Goal: Information Seeking & Learning: Learn about a topic

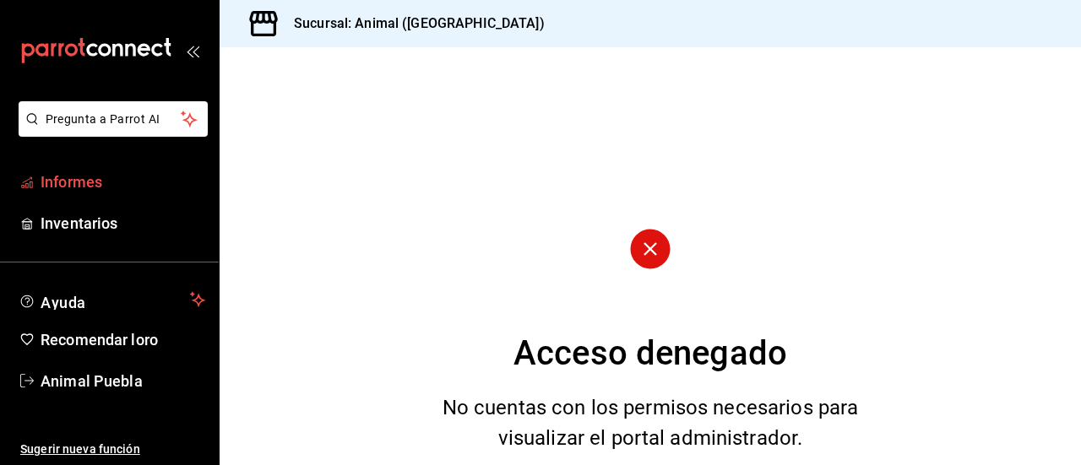
drag, startPoint x: 0, startPoint y: 0, endPoint x: 124, endPoint y: 186, distance: 223.5
click at [124, 186] on span "Informes" at bounding box center [123, 182] width 165 height 23
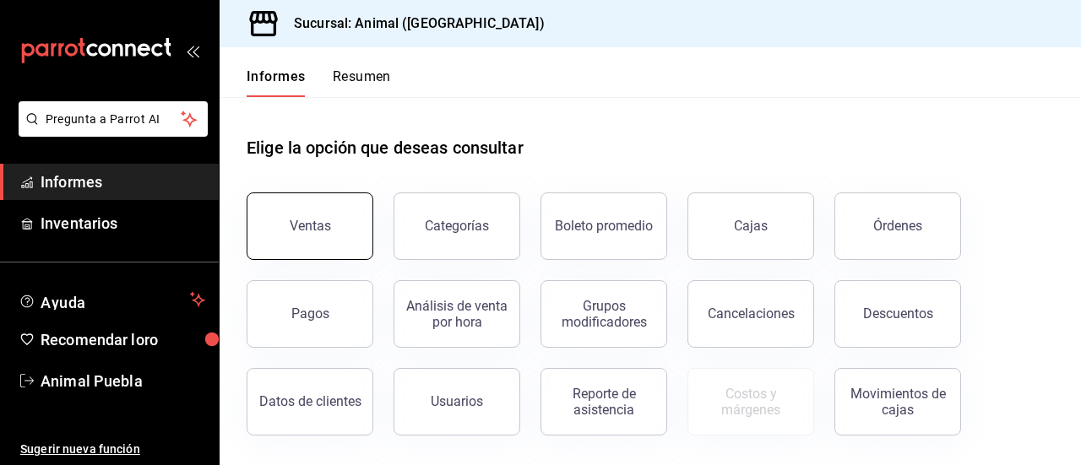
click at [355, 220] on button "Ventas" at bounding box center [310, 227] width 127 height 68
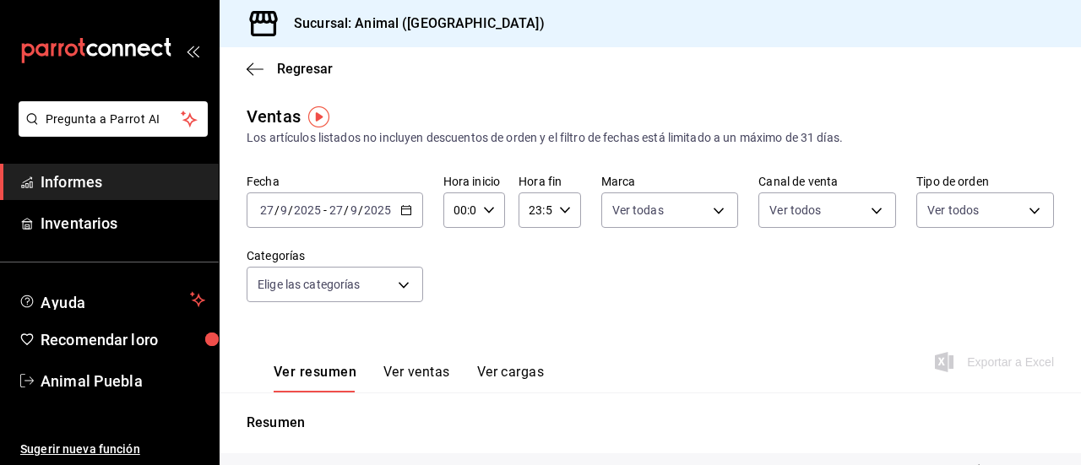
click at [408, 215] on \(Stroke\) "button" at bounding box center [406, 210] width 10 height 9
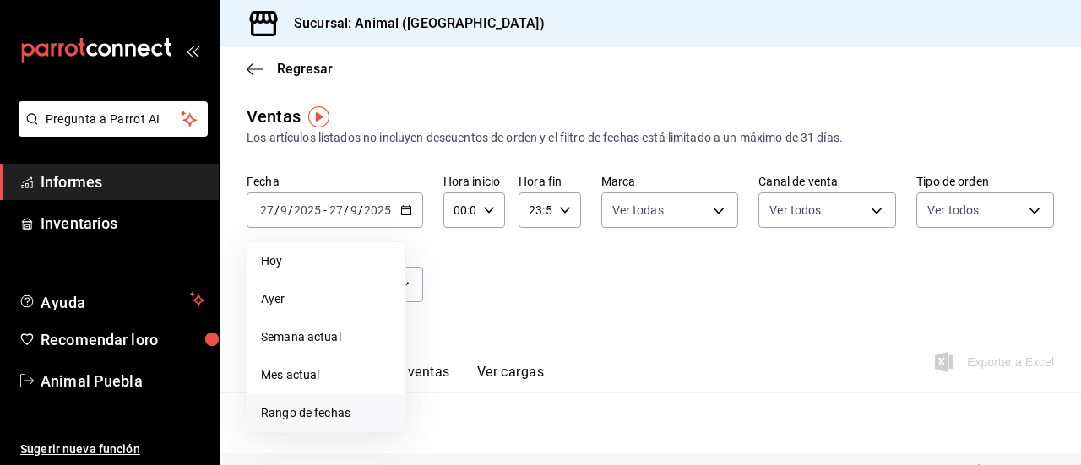
click at [365, 410] on span "Rango de fechas" at bounding box center [326, 414] width 131 height 18
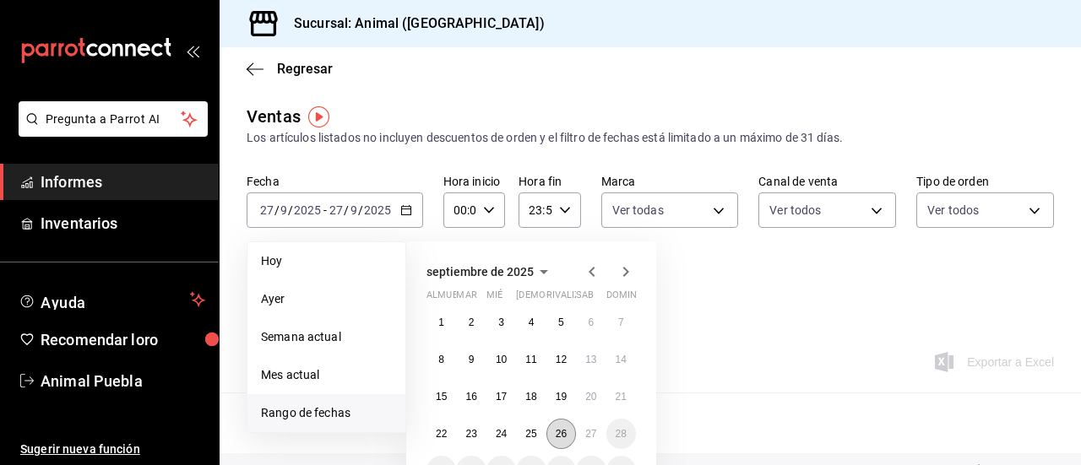
click at [565, 433] on font "26" at bounding box center [561, 434] width 11 height 12
click at [585, 433] on button "27" at bounding box center [591, 434] width 30 height 30
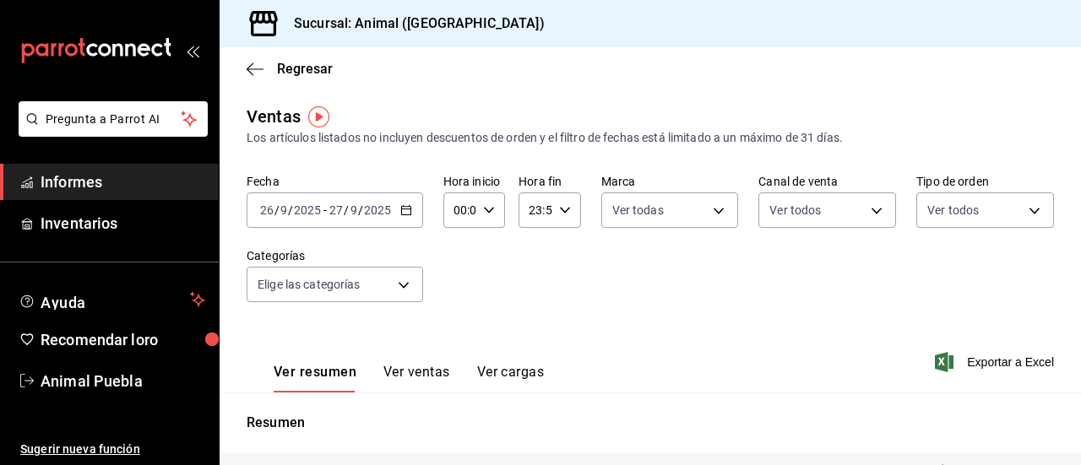
click at [482, 218] on div "00:00 Hora inicio" at bounding box center [475, 210] width 62 height 35
click at [461, 323] on button "02" at bounding box center [457, 335] width 24 height 34
click at [461, 323] on font "03" at bounding box center [457, 319] width 14 height 14
type input "03:00"
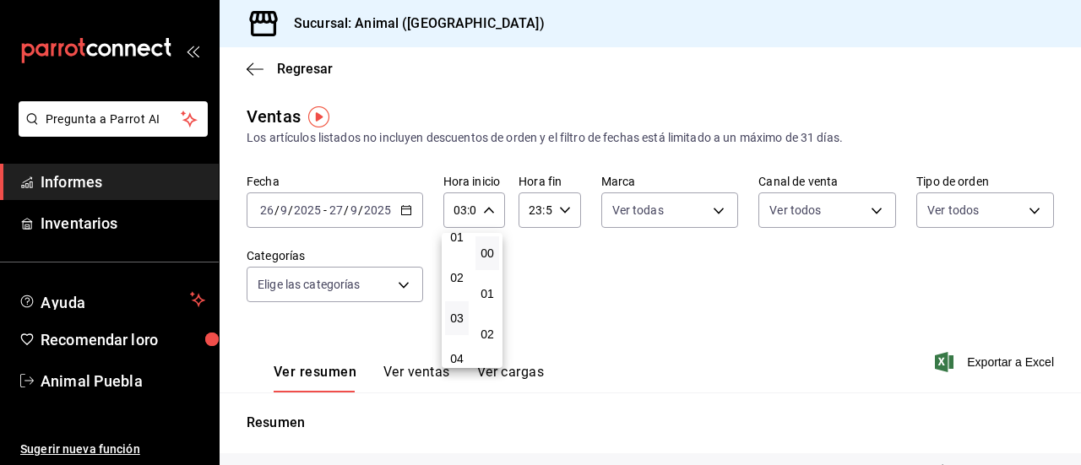
click at [561, 212] on div at bounding box center [540, 232] width 1081 height 465
click at [561, 212] on \(Stroke\) "button" at bounding box center [564, 210] width 10 height 6
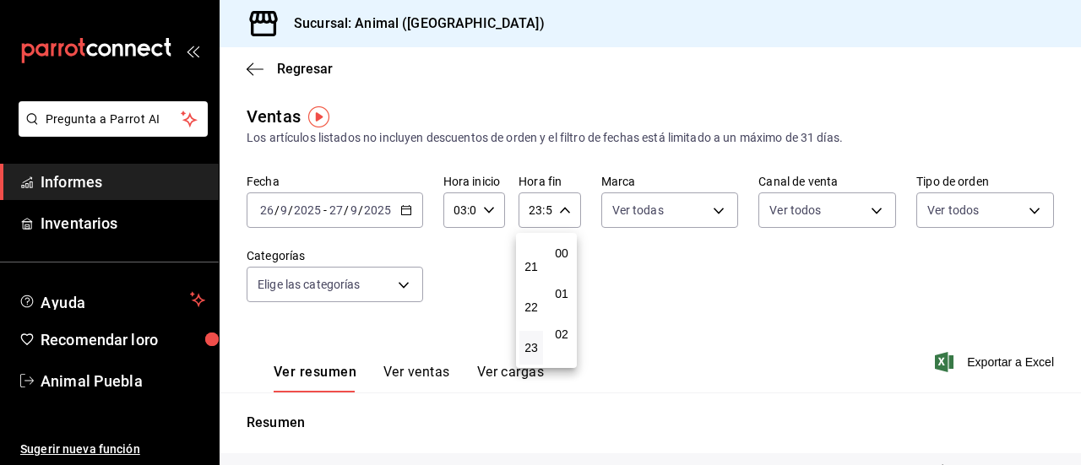
scroll to position [2298, 0]
click at [532, 298] on button "22" at bounding box center [532, 308] width 24 height 34
type input "22:59"
click at [531, 318] on font "04" at bounding box center [532, 314] width 14 height 14
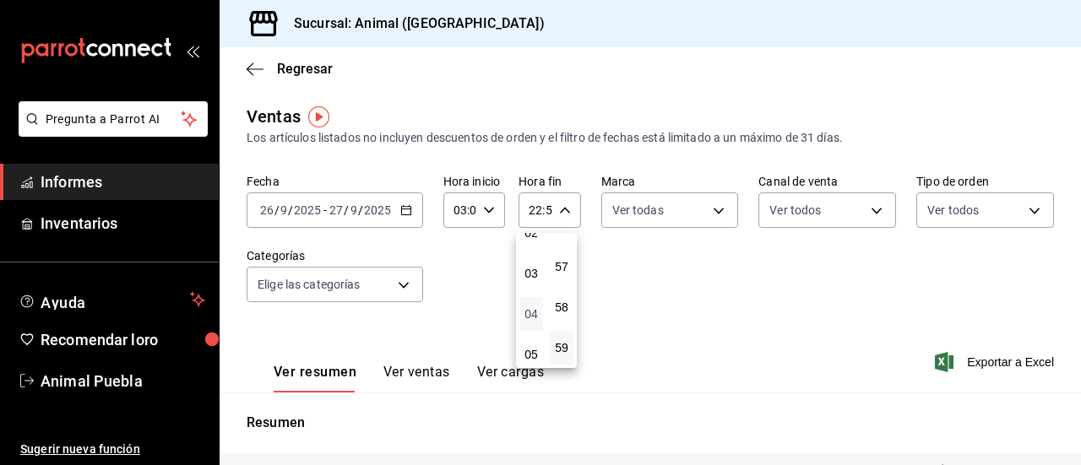
type input "04:59"
click at [706, 211] on div at bounding box center [540, 232] width 1081 height 465
click at [706, 211] on body "Pregunta a Parrot AI Informes Inventarios Ayuda Recomendar loro Animal Puebla S…" at bounding box center [540, 232] width 1081 height 465
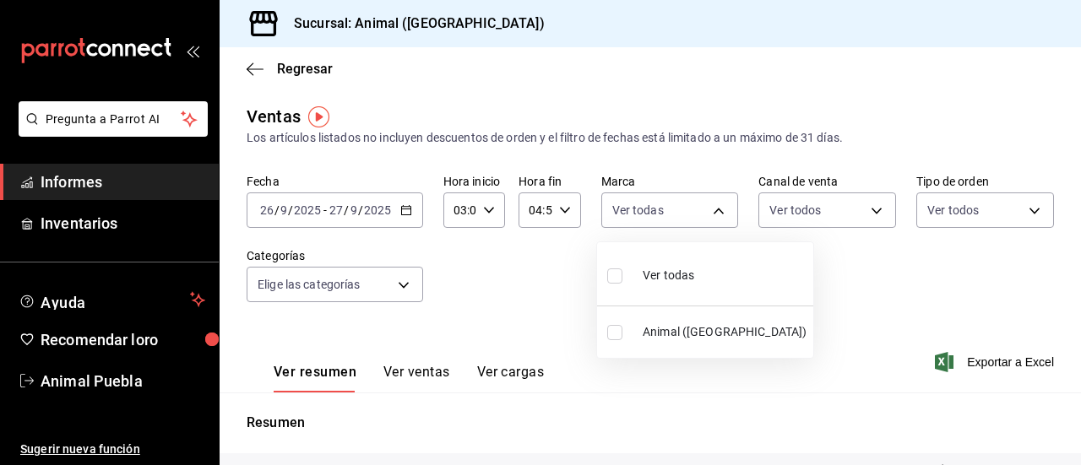
click at [614, 275] on input "checkbox" at bounding box center [614, 276] width 15 height 15
checkbox input "true"
type input "96838179-8fbb-4073-aae3-1789726318c8"
checkbox input "true"
click at [875, 214] on div at bounding box center [540, 232] width 1081 height 465
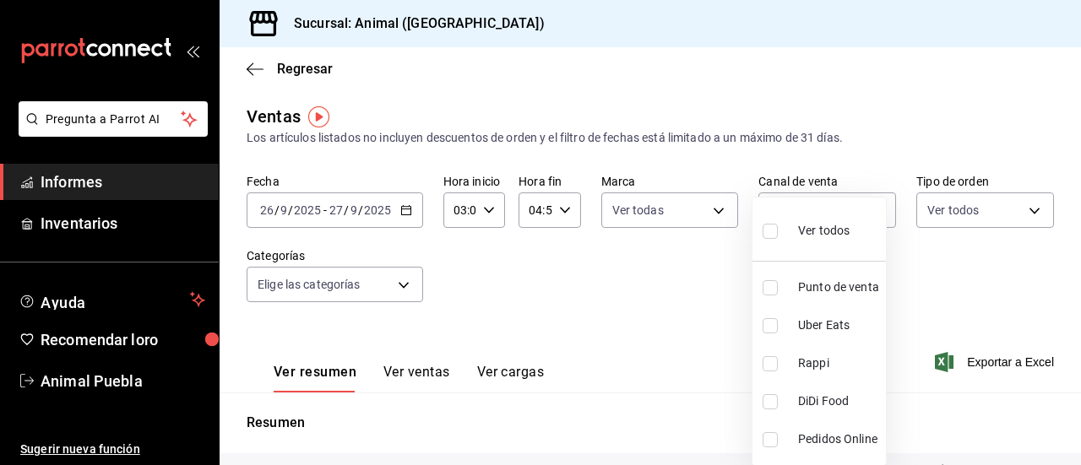
click at [875, 214] on body "Pregunta a Parrot AI Informes Inventarios Ayuda Recomendar loro Animal Puebla S…" at bounding box center [540, 232] width 1081 height 465
click at [774, 226] on input "checkbox" at bounding box center [770, 231] width 15 height 15
checkbox input "true"
type input "PARROT,UBER_EATS,RAPPI,DIDI_FOOD,ONLINE"
checkbox input "true"
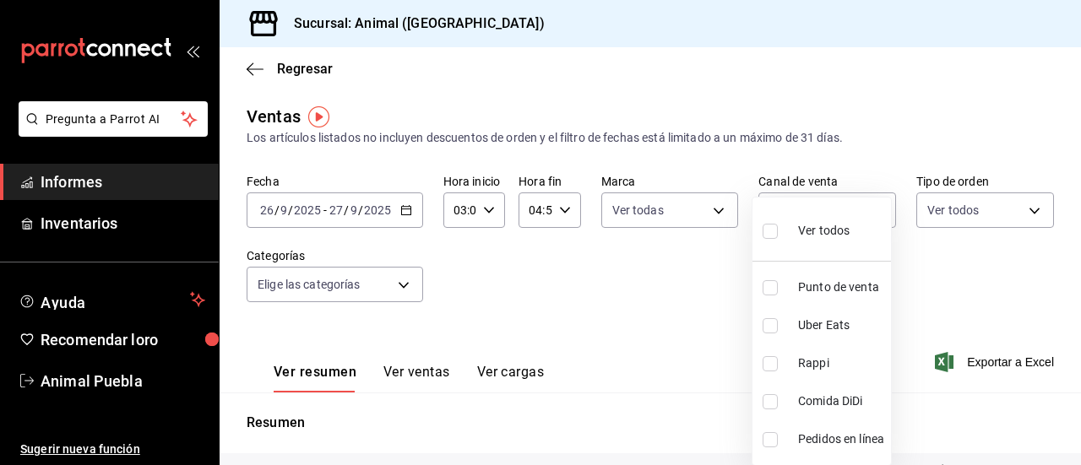
checkbox input "true"
click at [1020, 210] on div at bounding box center [540, 232] width 1081 height 465
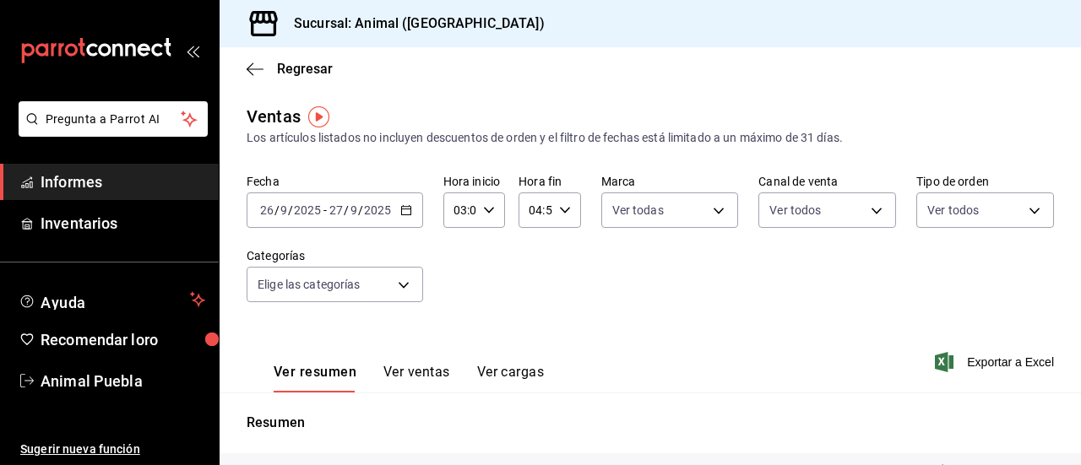
click at [1020, 210] on body "Pregunta a Parrot AI Informes Inventarios Ayuda Recomendar loro Animal Puebla S…" at bounding box center [540, 232] width 1081 height 465
click at [928, 271] on input "checkbox" at bounding box center [924, 276] width 15 height 15
checkbox input "true"
type input "89cc3392-1a89-49ed-91c4-e66ea58282e1,025cf6ae-25b7-4698-bb98-3d77af74a196,EXTER…"
checkbox input "true"
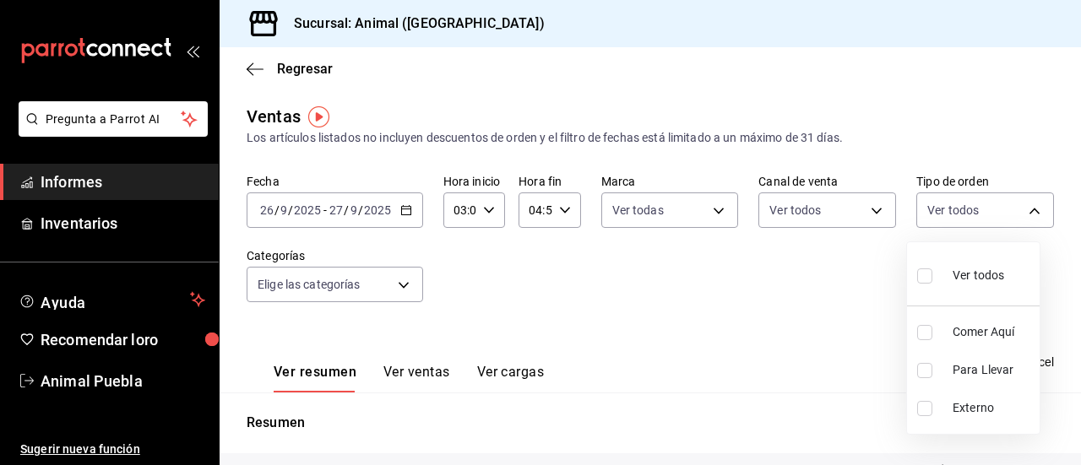
checkbox input "true"
click at [403, 284] on div at bounding box center [540, 232] width 1081 height 465
click at [403, 284] on body "Pregunta a Parrot AI Informes Inventarios Ayuda Recomendar loro Animal Puebla S…" at bounding box center [540, 232] width 1081 height 465
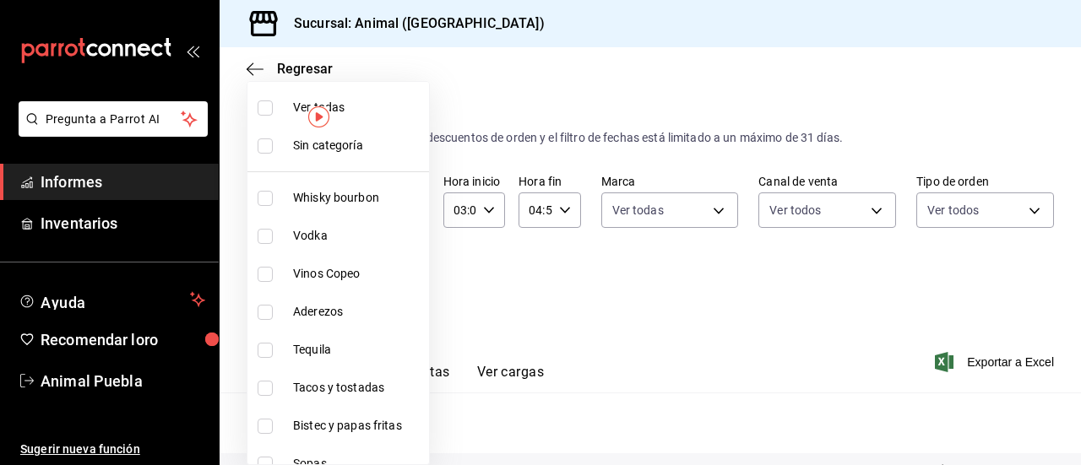
click at [262, 104] on input "checkbox" at bounding box center [265, 108] width 15 height 15
checkbox input "true"
type input "696422f3-042f-4992-a796-20cec1d2addd,ab2f2cdd-2d2d-455a-bd59-969ed93fbee5,5744a…"
checkbox input "true"
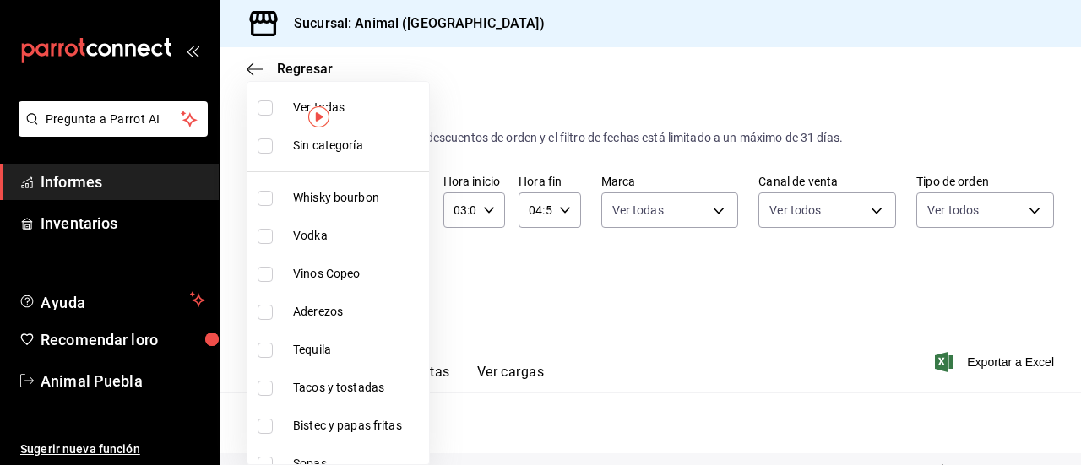
checkbox input "true"
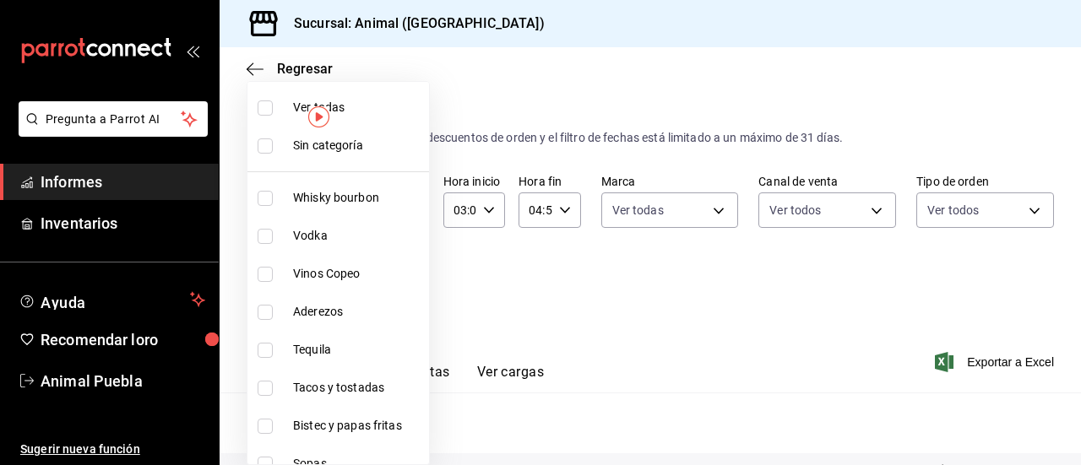
checkbox input "true"
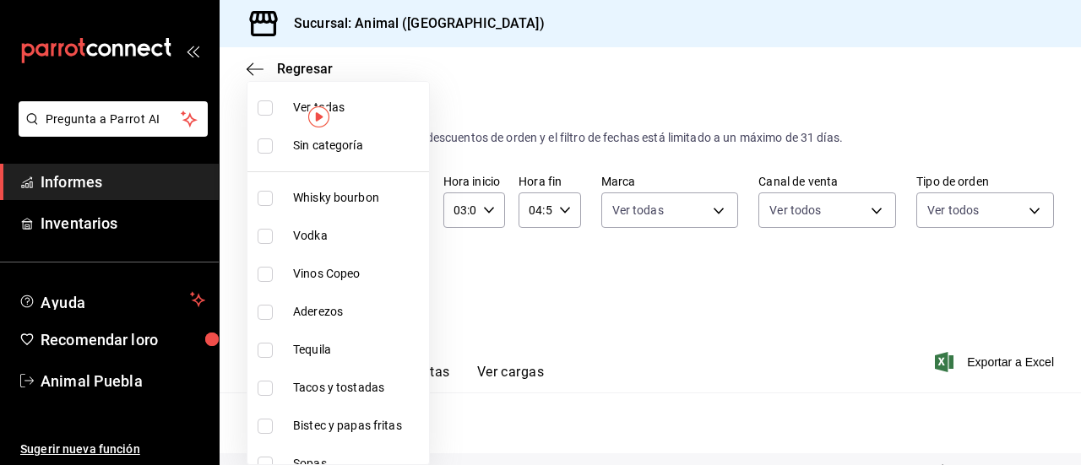
checkbox input "true"
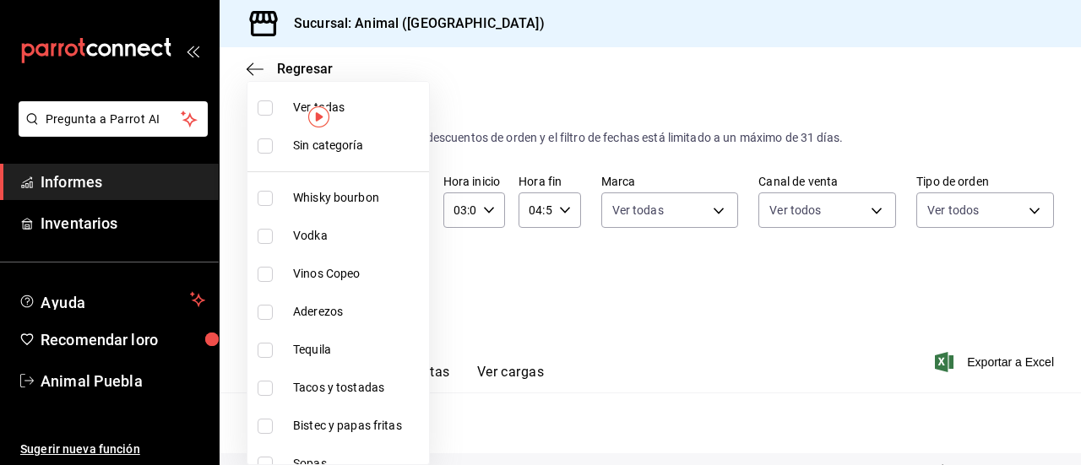
checkbox input "true"
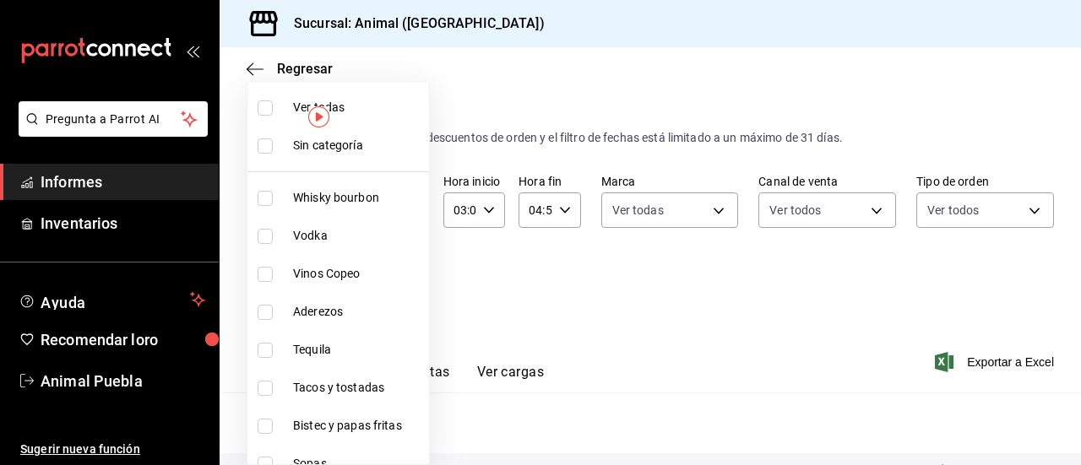
checkbox input "true"
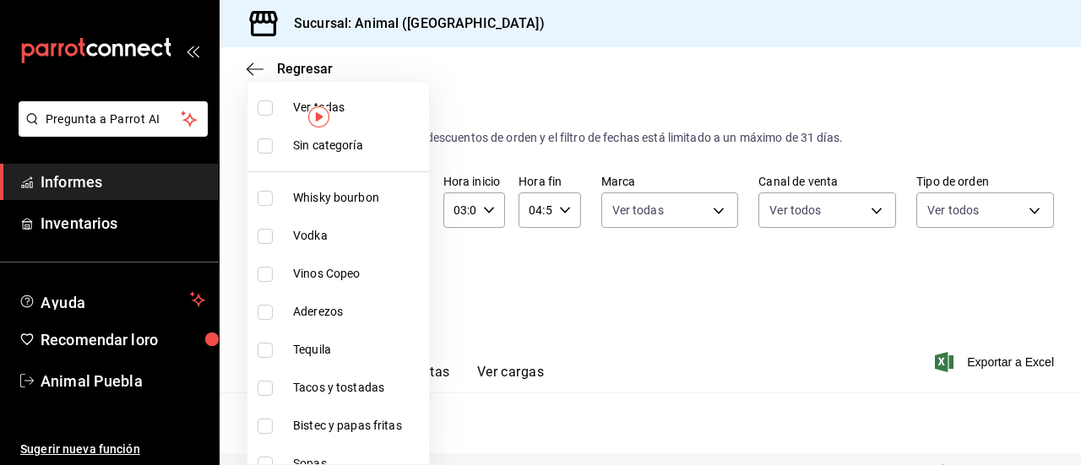
checkbox input "true"
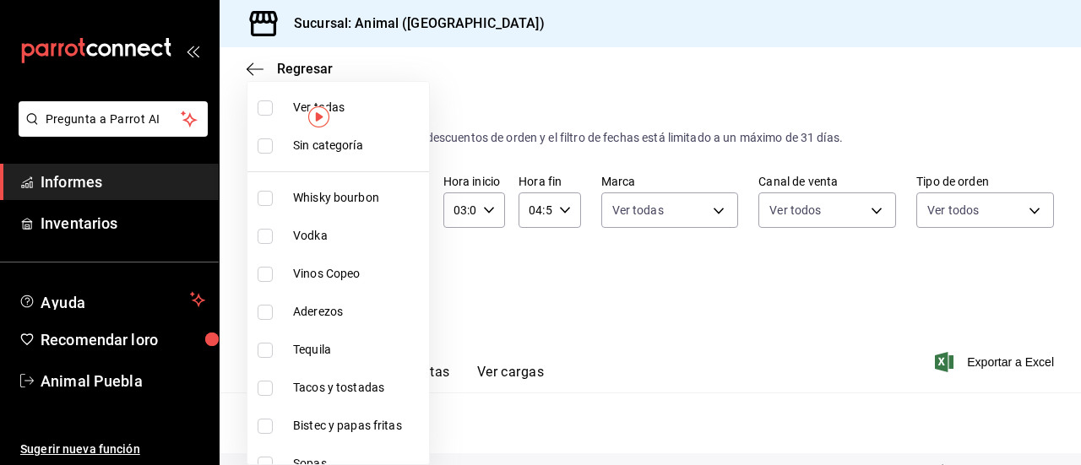
checkbox input "true"
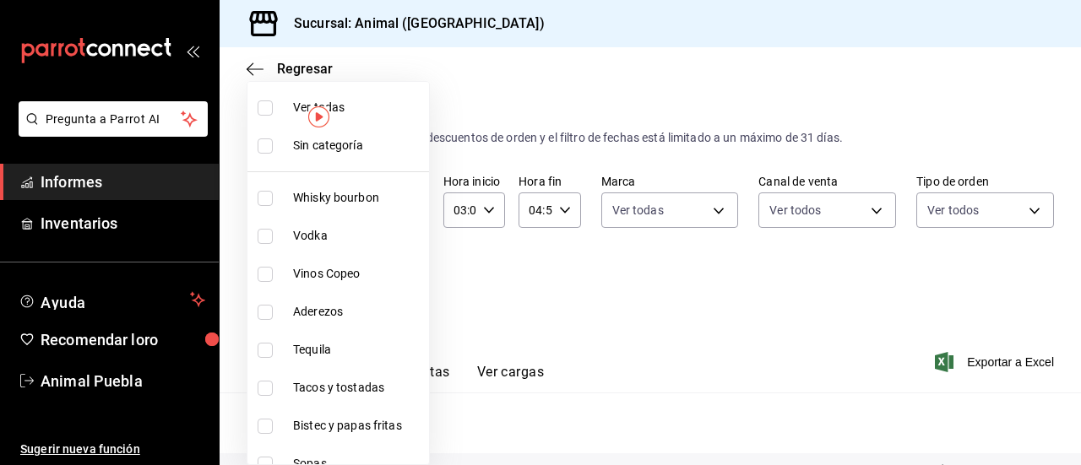
checkbox input "true"
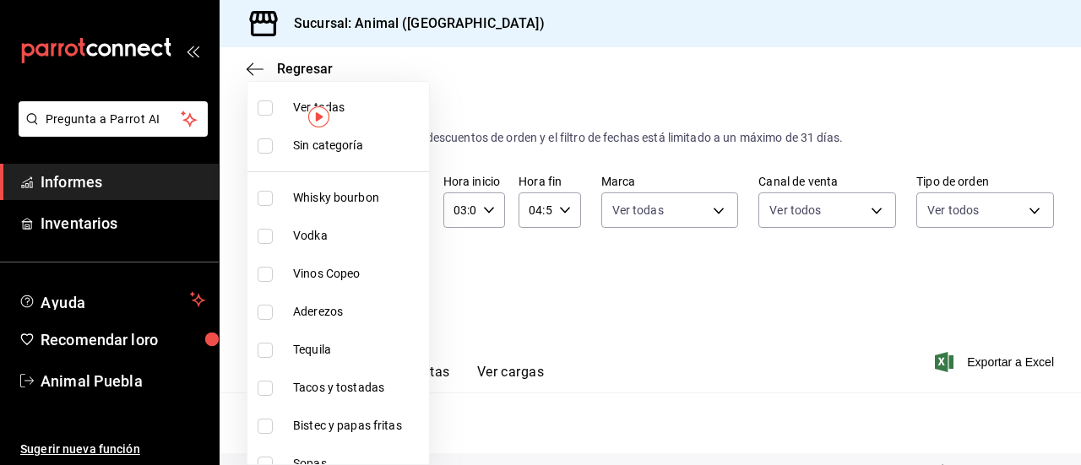
checkbox input "true"
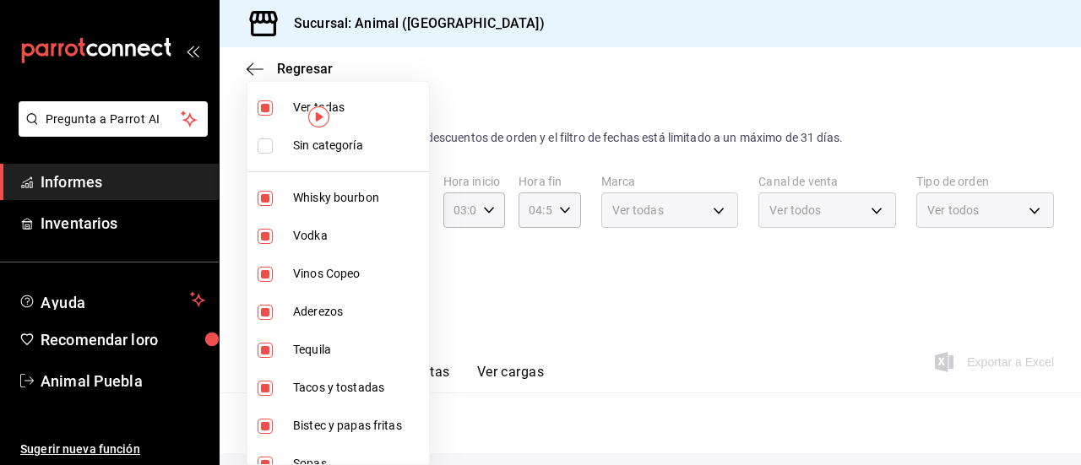
click at [559, 322] on div at bounding box center [540, 232] width 1081 height 465
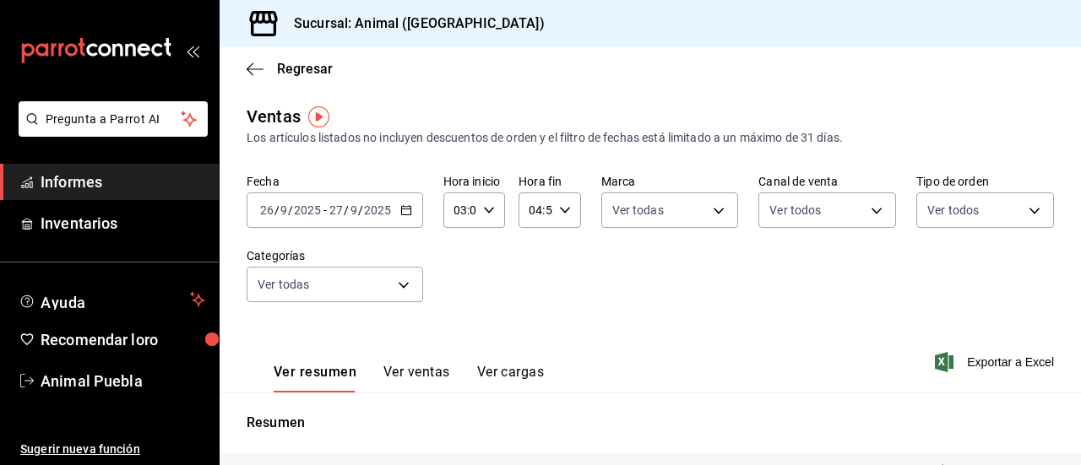
click at [407, 374] on font "Ver ventas" at bounding box center [417, 372] width 67 height 16
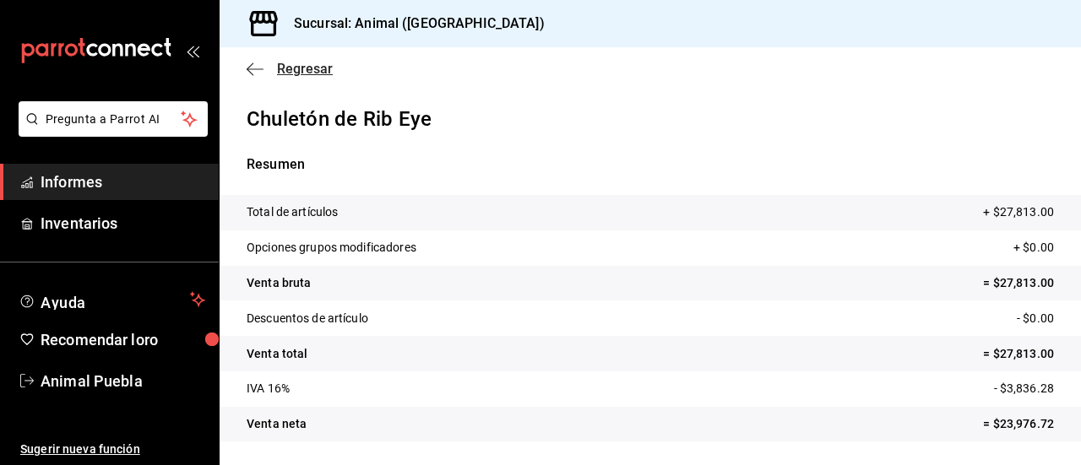
click at [256, 64] on icon "button" at bounding box center [255, 69] width 17 height 15
click at [282, 68] on font "Regresar" at bounding box center [305, 69] width 56 height 16
click at [250, 76] on icon "button" at bounding box center [255, 69] width 17 height 15
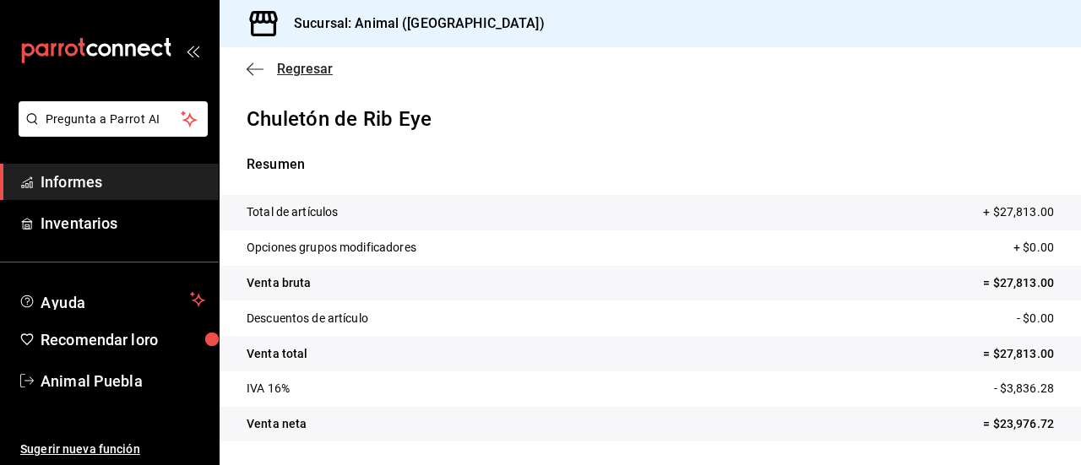
click at [251, 72] on icon "button" at bounding box center [250, 69] width 7 height 13
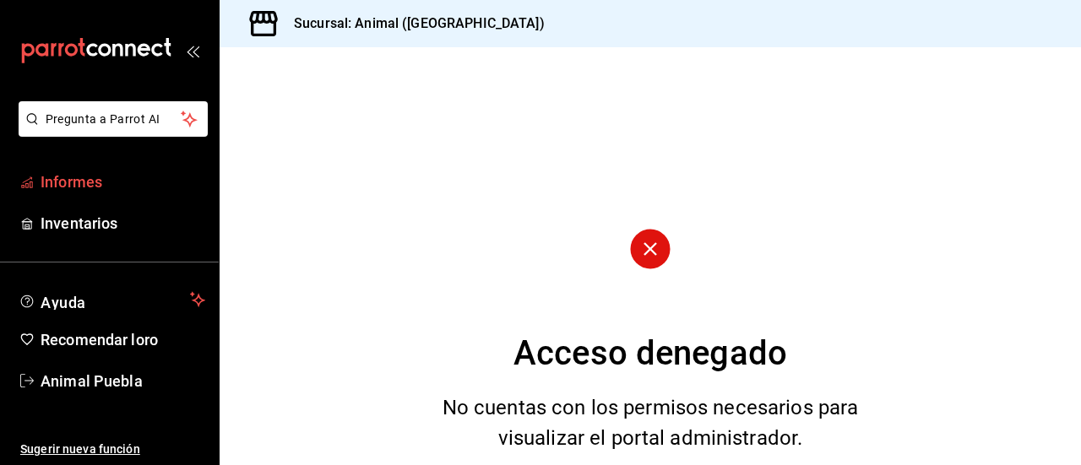
click at [113, 182] on span "Informes" at bounding box center [123, 182] width 165 height 23
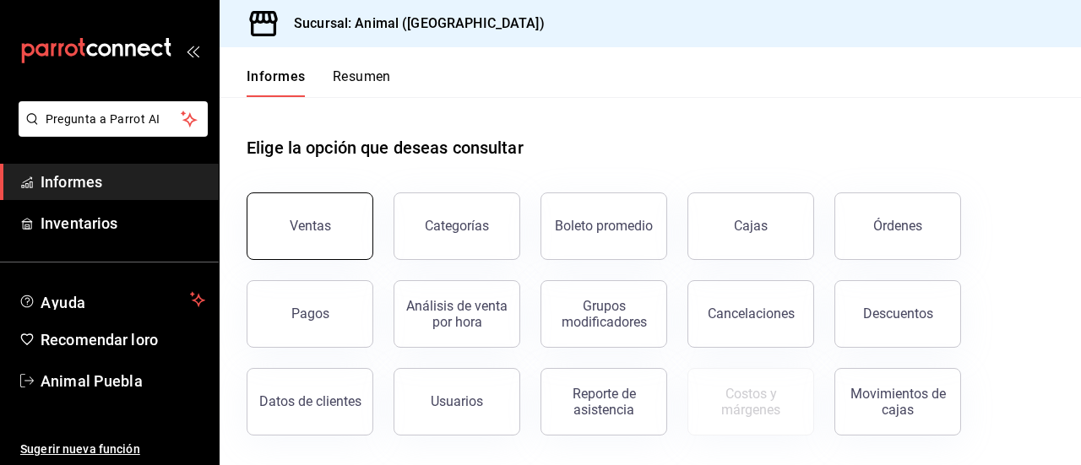
click at [276, 201] on button "Ventas" at bounding box center [310, 227] width 127 height 68
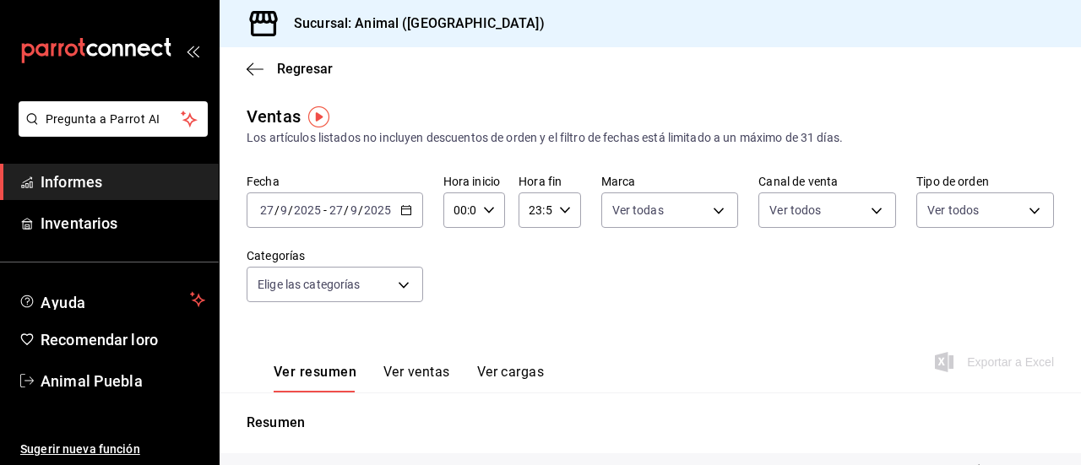
click at [394, 213] on div "[DATE] [DATE] - [DATE] [DATE]" at bounding box center [335, 210] width 177 height 35
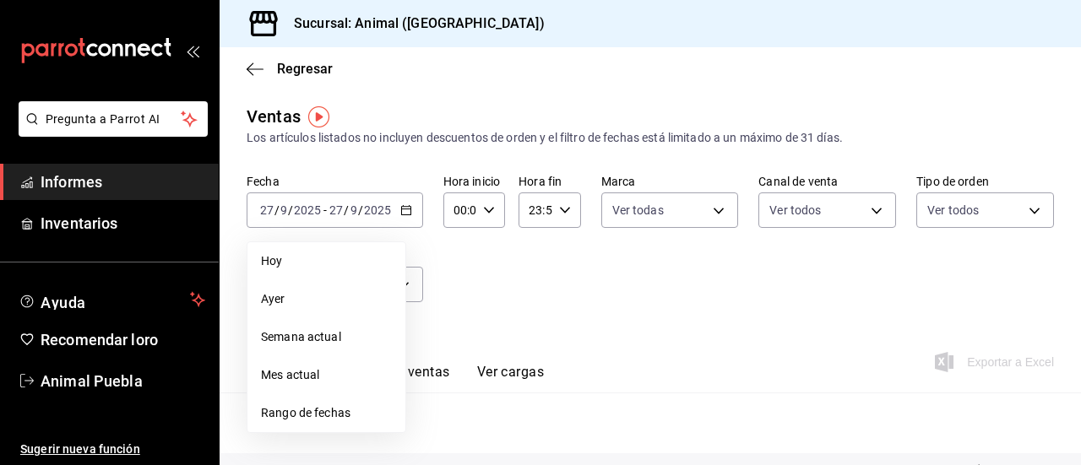
click at [335, 409] on span "Rango de fechas" at bounding box center [326, 414] width 131 height 18
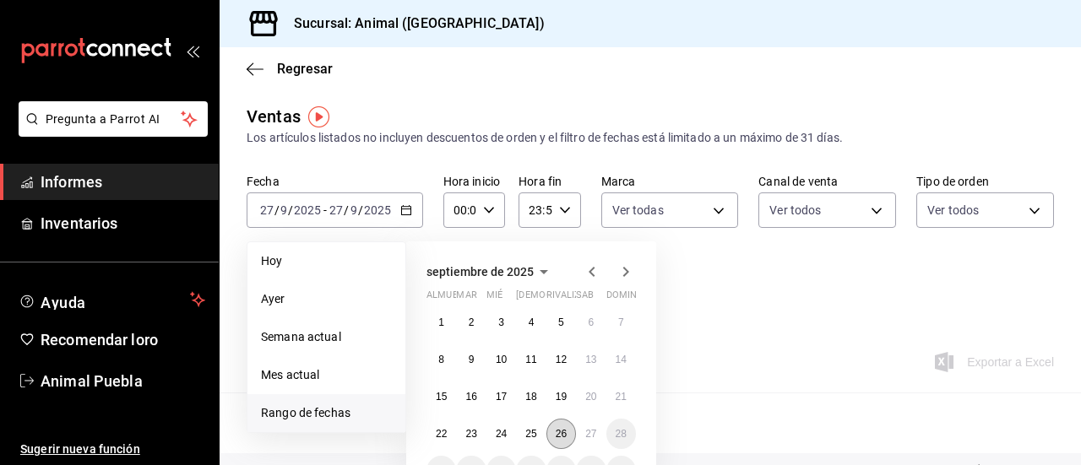
click at [553, 428] on button "26" at bounding box center [562, 434] width 30 height 30
click at [585, 429] on button "27" at bounding box center [591, 434] width 30 height 30
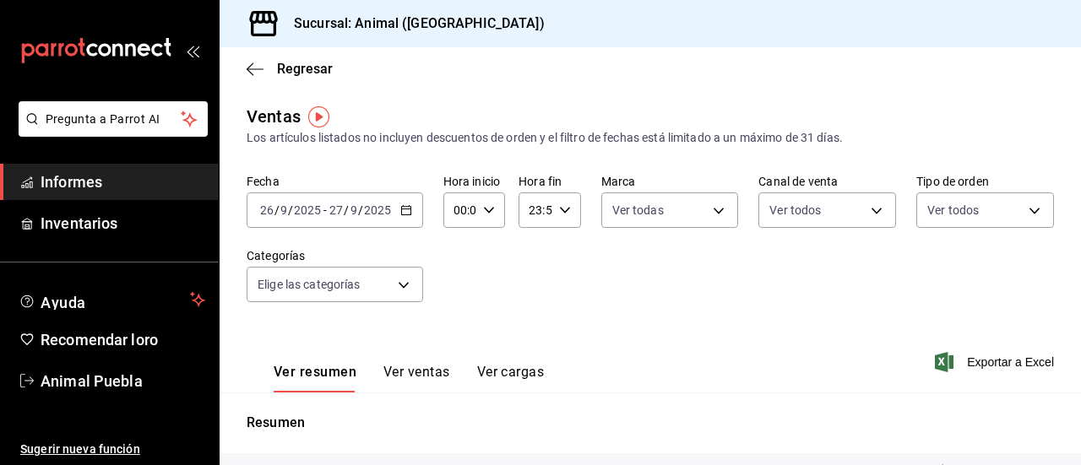
click at [484, 209] on \(Stroke\) "button" at bounding box center [489, 210] width 10 height 6
click at [460, 334] on font "02" at bounding box center [457, 335] width 14 height 14
type input "02:00"
click at [564, 215] on div at bounding box center [540, 232] width 1081 height 465
click at [564, 215] on icon "button" at bounding box center [565, 210] width 12 height 12
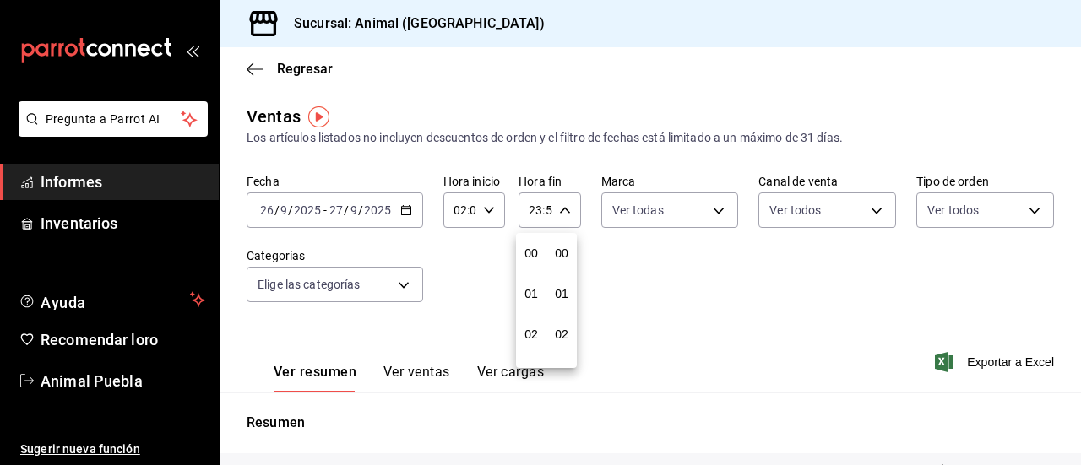
scroll to position [2298, 0]
click at [536, 307] on font "22" at bounding box center [532, 308] width 14 height 14
type input "22:59"
click at [529, 270] on font "06" at bounding box center [532, 267] width 14 height 14
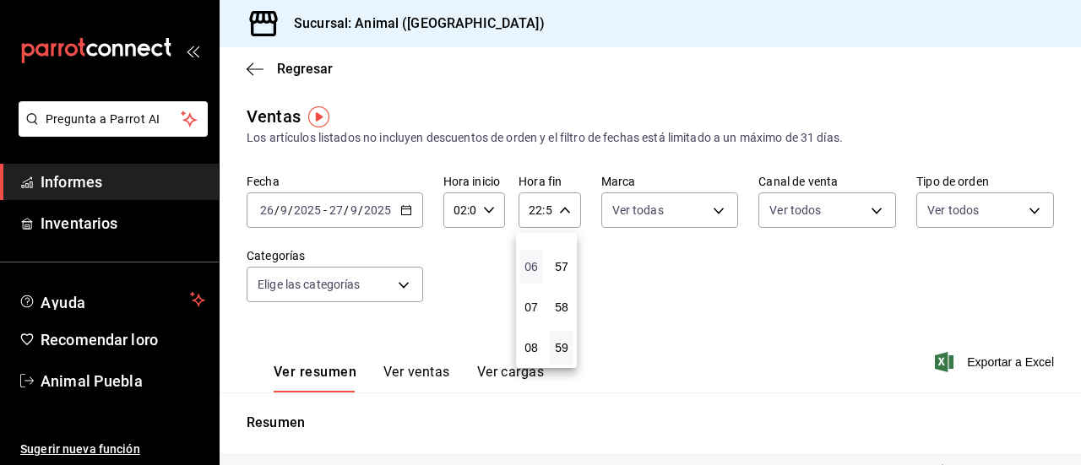
type input "06:59"
click at [718, 207] on div at bounding box center [540, 232] width 1081 height 465
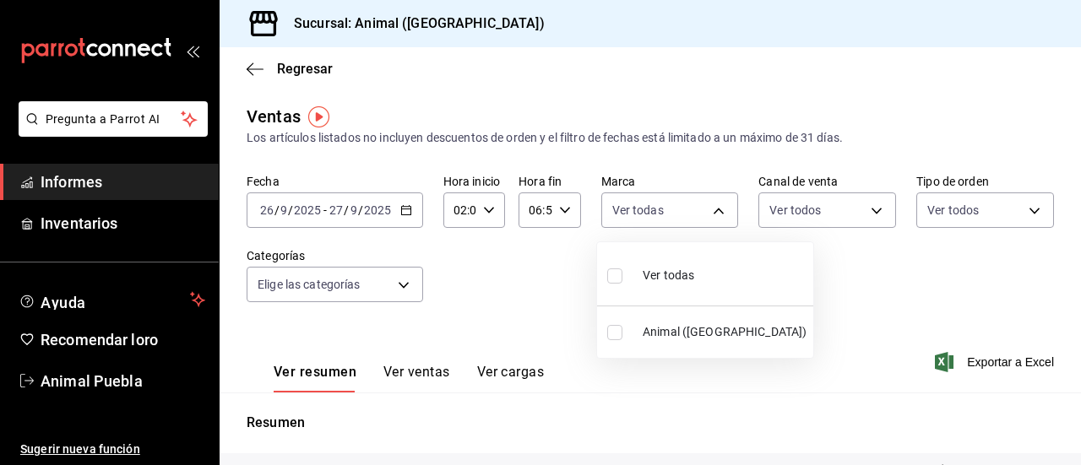
click at [718, 207] on body "Pregunta a Parrot AI Informes Inventarios Ayuda Recomendar loro Animal Puebla S…" at bounding box center [540, 232] width 1081 height 465
click at [609, 280] on input "checkbox" at bounding box center [614, 276] width 15 height 15
checkbox input "true"
type input "96838179-8fbb-4073-aae3-1789726318c8"
checkbox input "true"
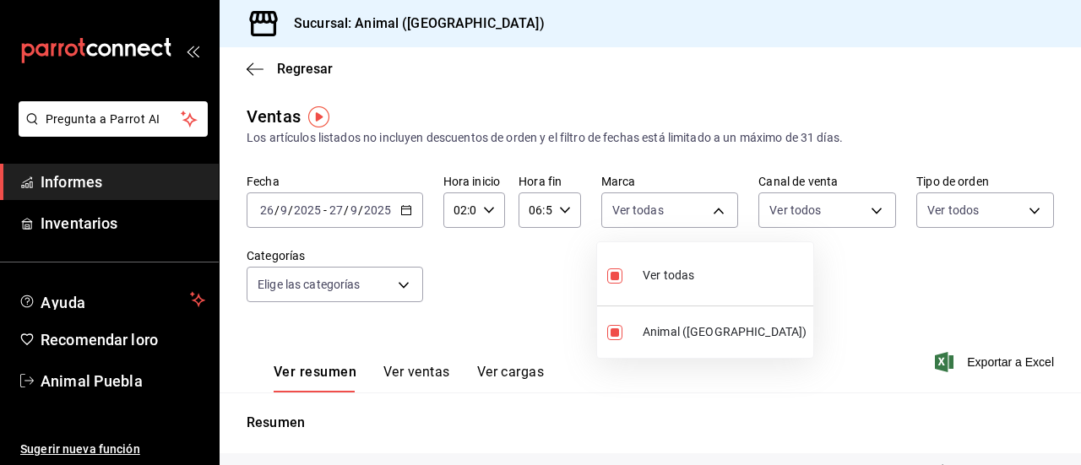
click at [863, 212] on div at bounding box center [540, 232] width 1081 height 465
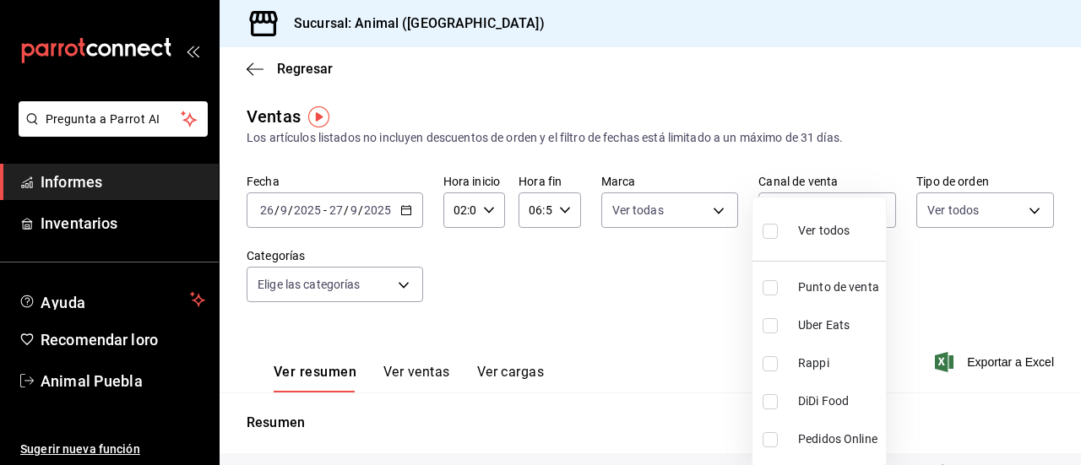
click at [863, 212] on body "Pregunta a Parrot AI Informes Inventarios Ayuda Recomendar loro Animal Puebla S…" at bounding box center [540, 232] width 1081 height 465
click at [770, 233] on input "checkbox" at bounding box center [770, 231] width 15 height 15
checkbox input "true"
type input "PARROT,UBER_EATS,RAPPI,DIDI_FOOD,ONLINE"
checkbox input "true"
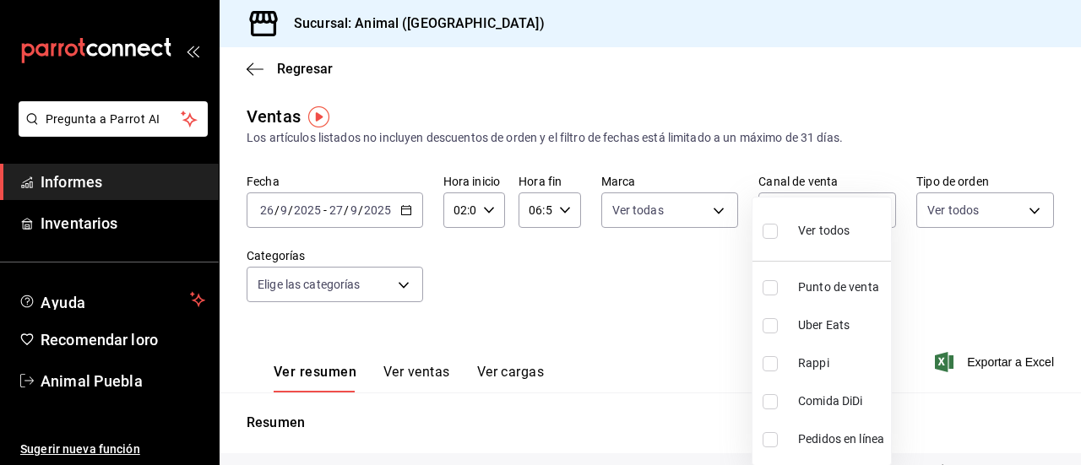
checkbox input "true"
click at [1017, 215] on div at bounding box center [540, 232] width 1081 height 465
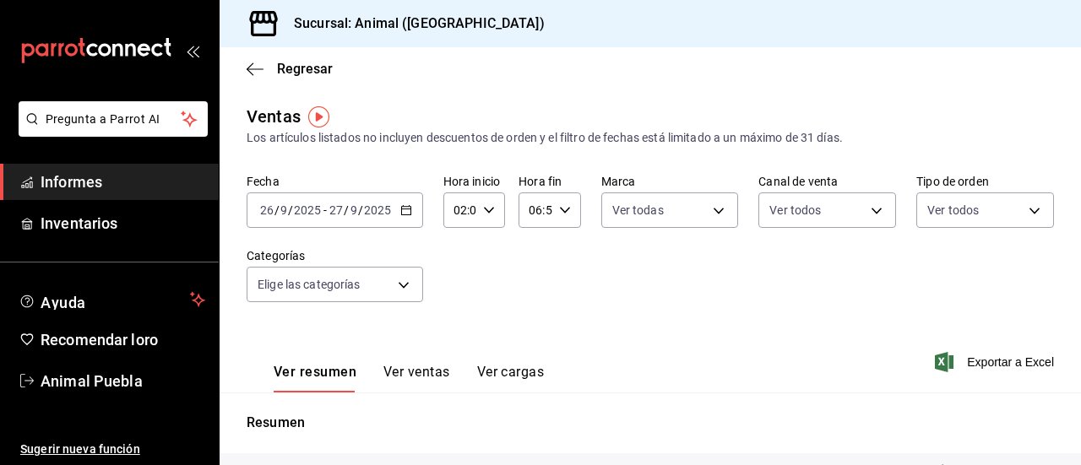
click at [1017, 215] on body "Pregunta a Parrot AI Informes Inventarios Ayuda Recomendar loro Animal Puebla S…" at bounding box center [540, 232] width 1081 height 465
click at [922, 269] on input "checkbox" at bounding box center [924, 276] width 15 height 15
checkbox input "true"
type input "89cc3392-1a89-49ed-91c4-e66ea58282e1,025cf6ae-25b7-4698-bb98-3d77af74a196,EXTER…"
checkbox input "true"
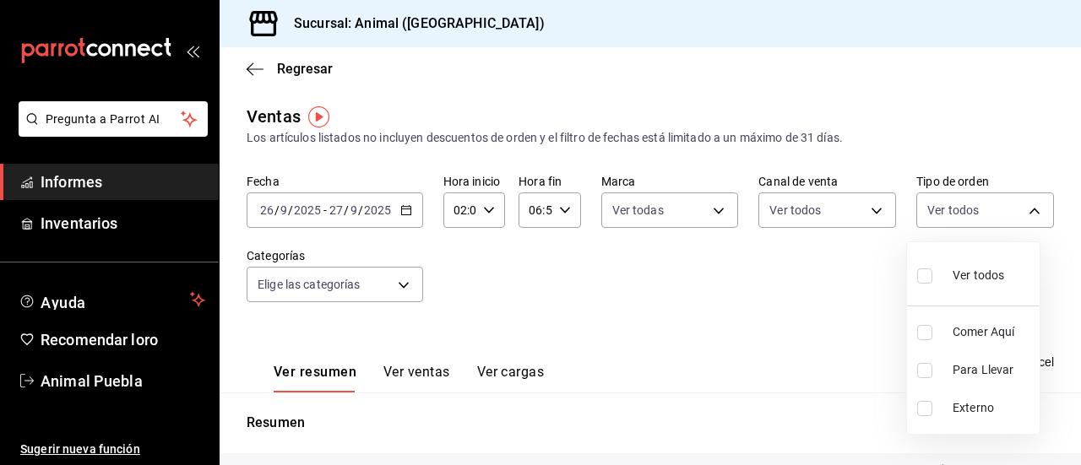
checkbox input "true"
click at [405, 281] on div at bounding box center [540, 232] width 1081 height 465
click at [405, 281] on body "Pregunta a Parrot AI Informes Inventarios Ayuda Recomendar loro Animal Puebla S…" at bounding box center [540, 232] width 1081 height 465
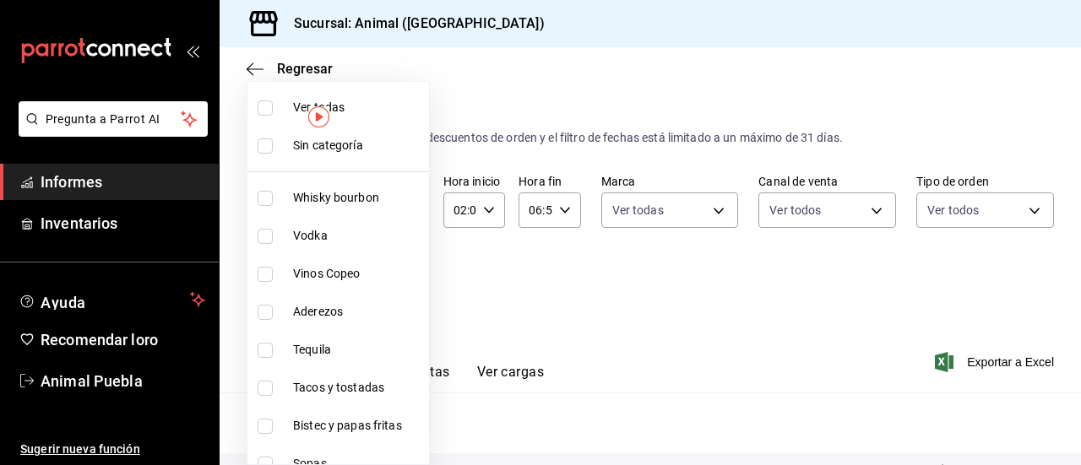
click at [265, 107] on input "checkbox" at bounding box center [265, 108] width 15 height 15
checkbox input "true"
type input "696422f3-042f-4992-a796-20cec1d2addd,ab2f2cdd-2d2d-455a-bd59-969ed93fbee5,5744a…"
checkbox input "true"
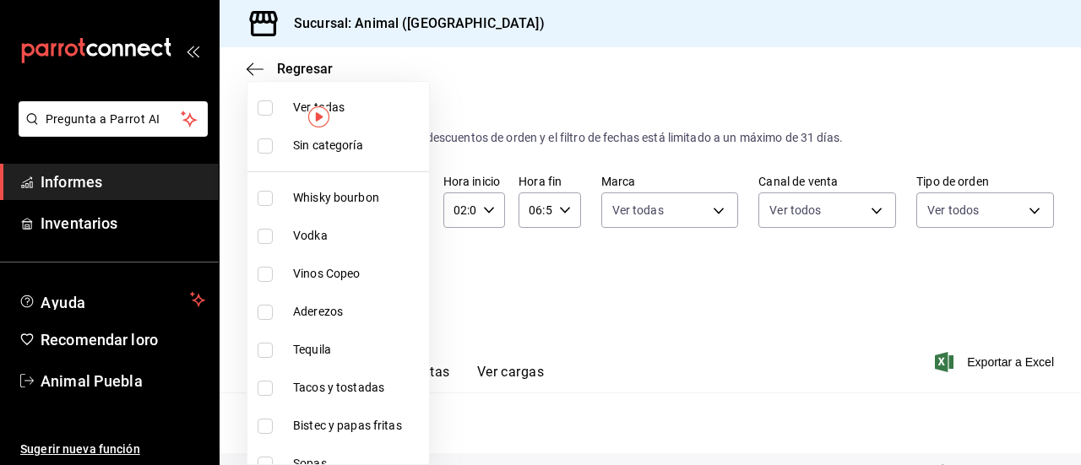
checkbox input "true"
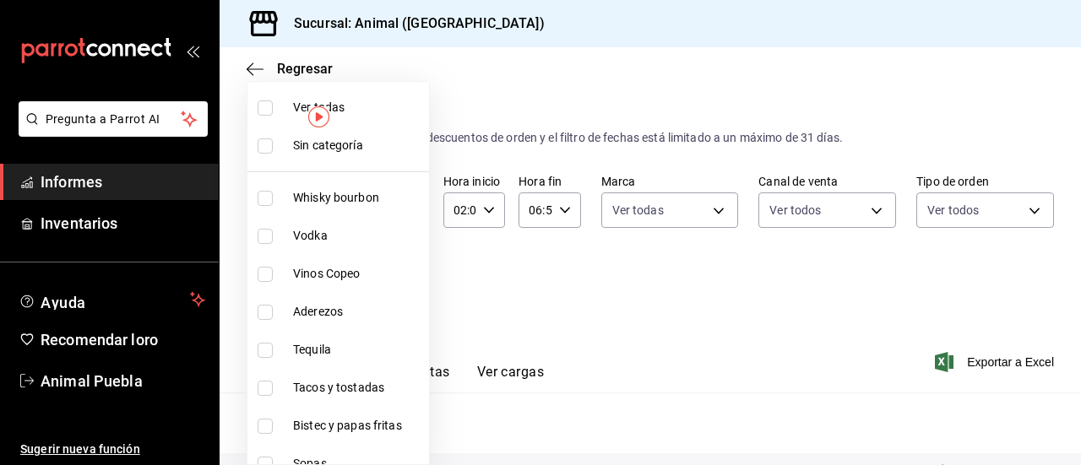
checkbox input "true"
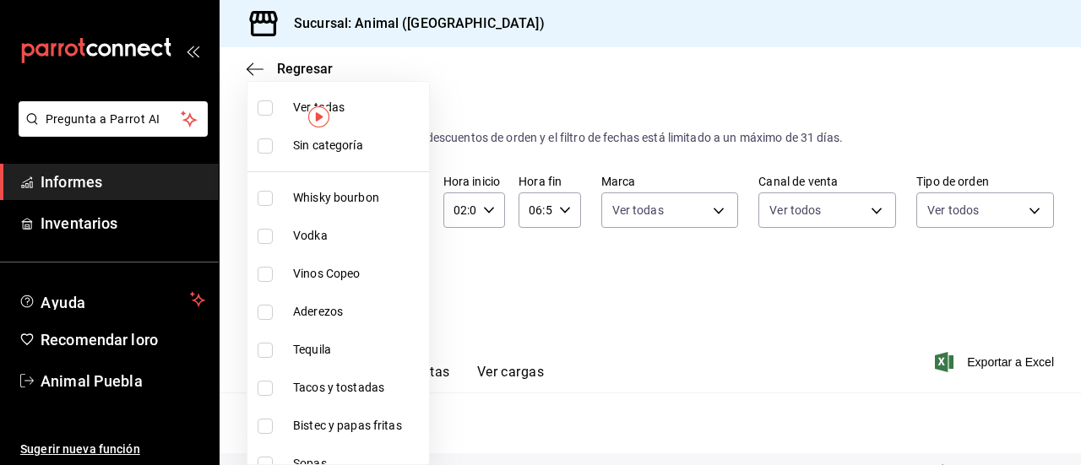
checkbox input "true"
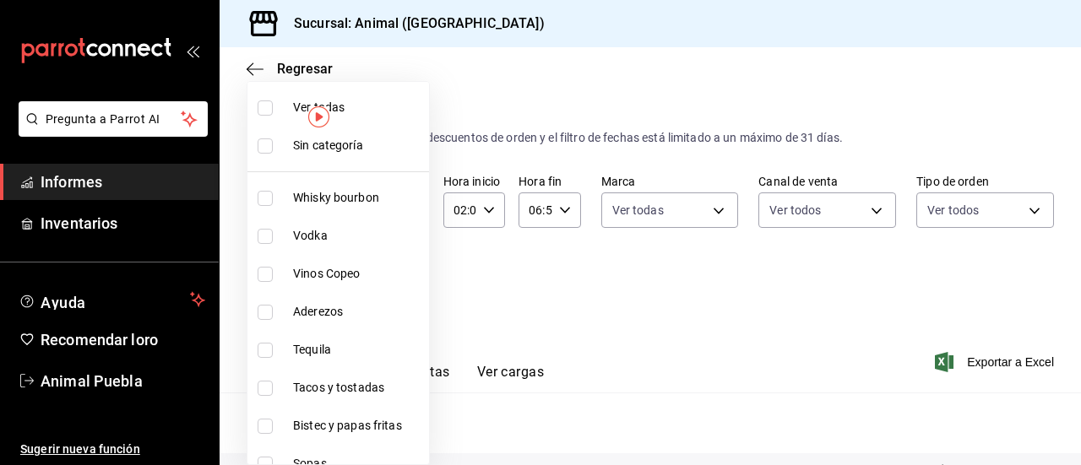
checkbox input "true"
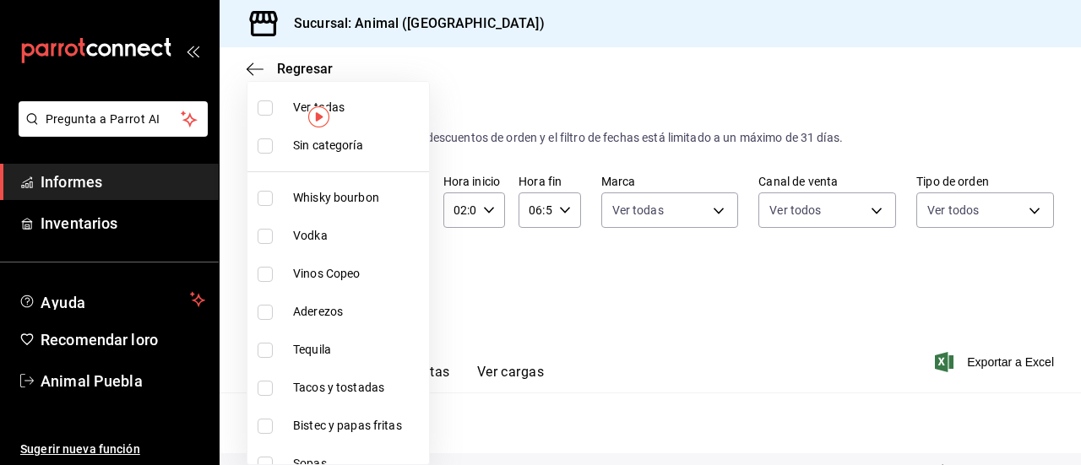
checkbox input "true"
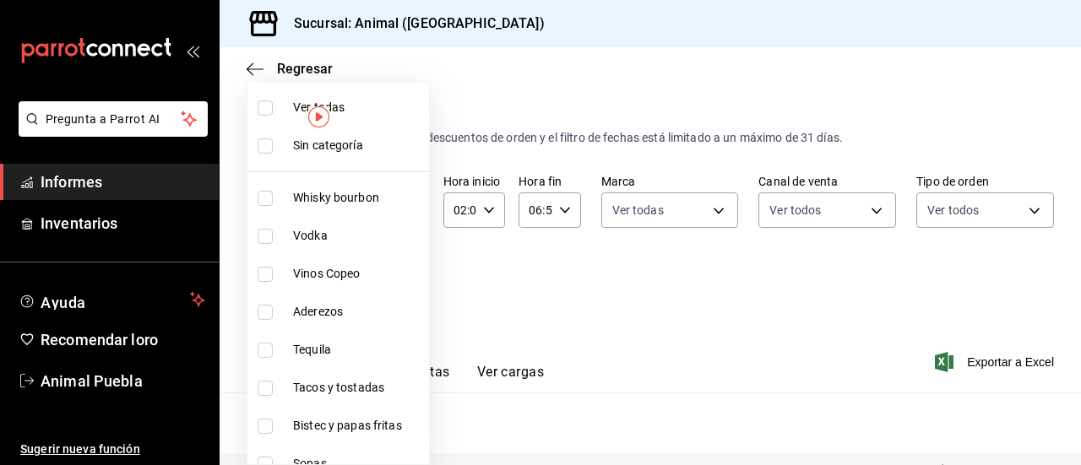
checkbox input "true"
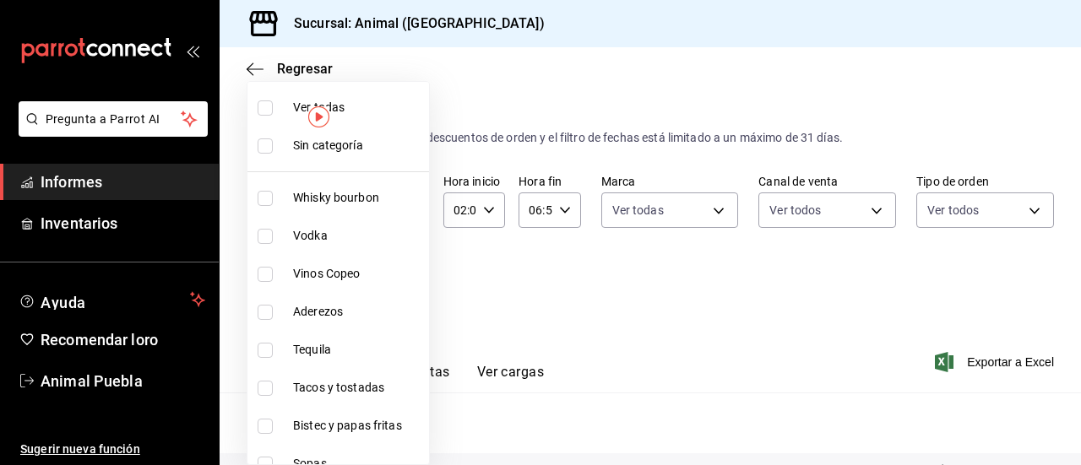
checkbox input "true"
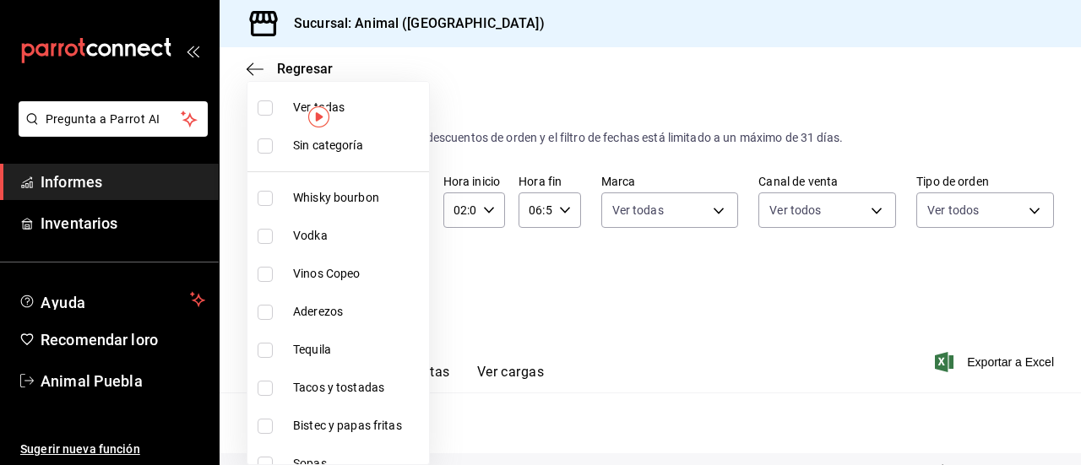
checkbox input "true"
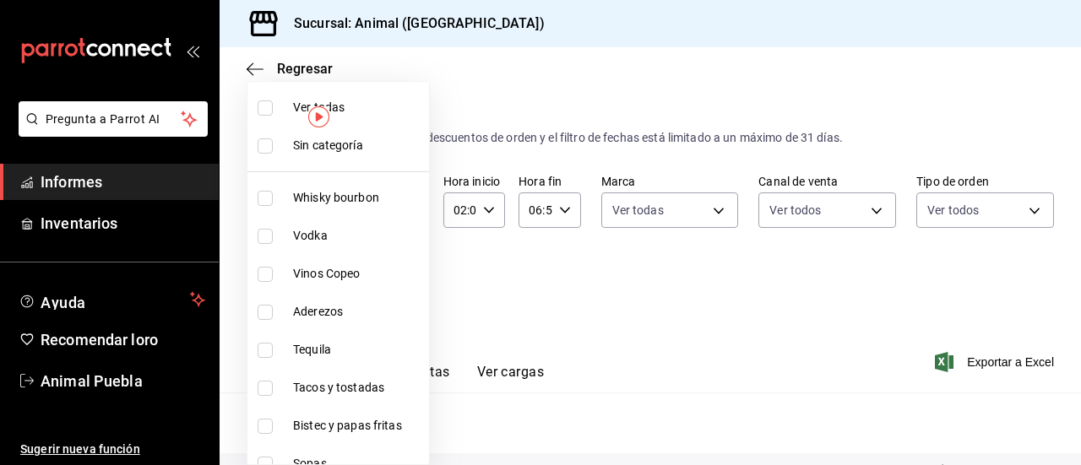
checkbox input "true"
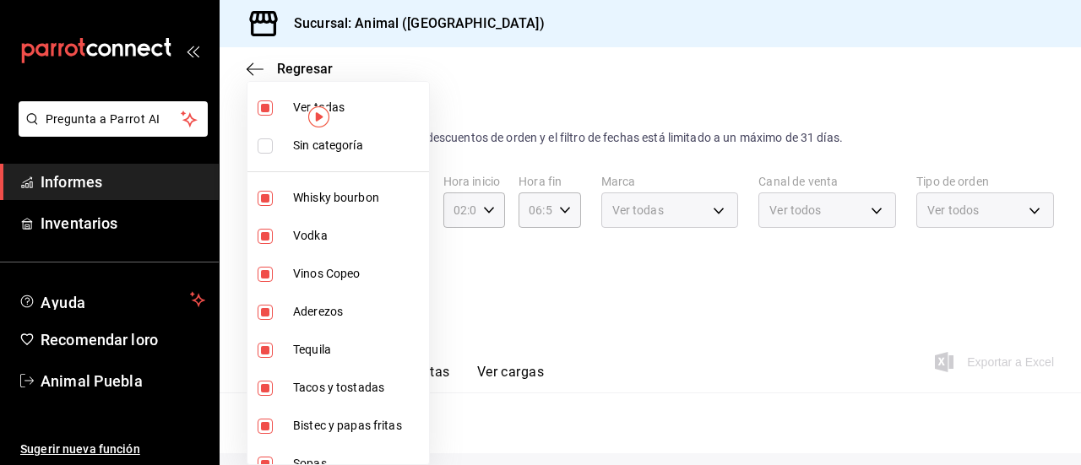
click at [517, 335] on div at bounding box center [540, 232] width 1081 height 465
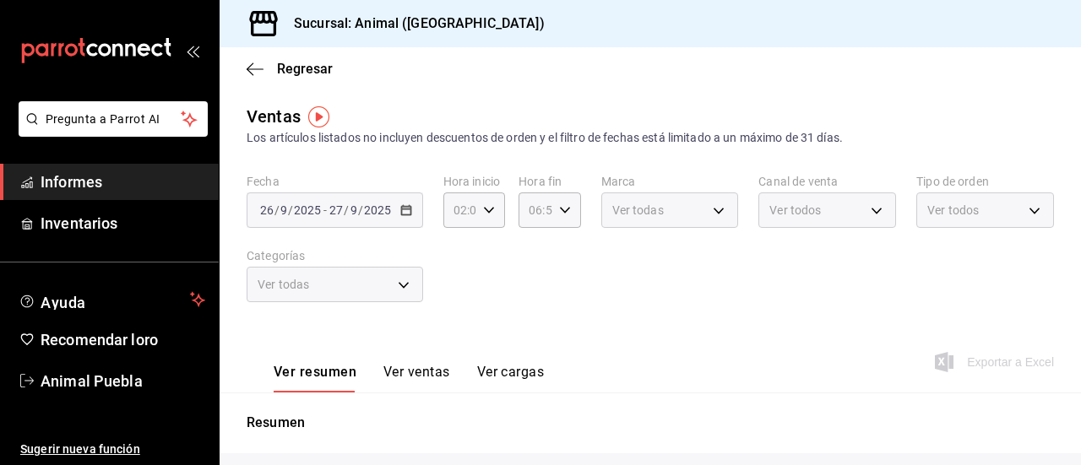
click at [441, 367] on font "Ver ventas" at bounding box center [417, 372] width 67 height 16
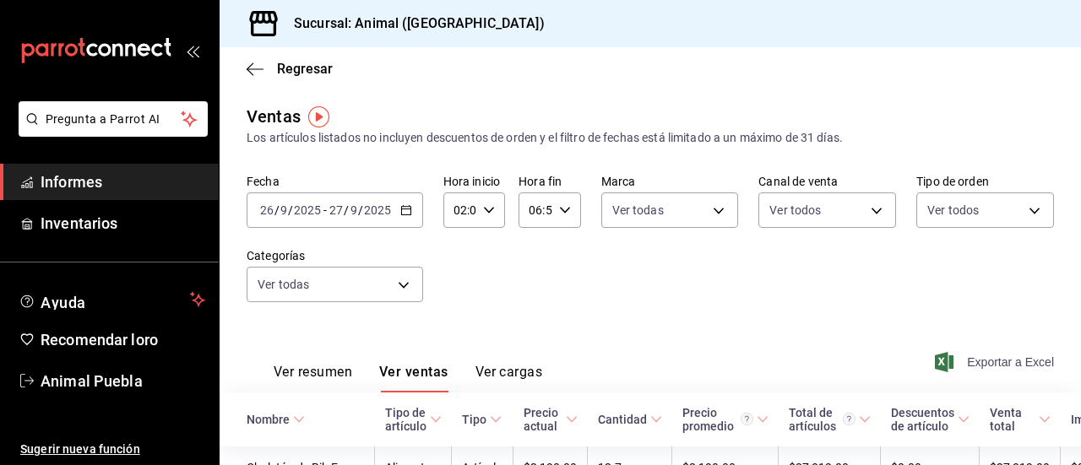
click at [967, 366] on font "Exportar a Excel" at bounding box center [1010, 363] width 87 height 14
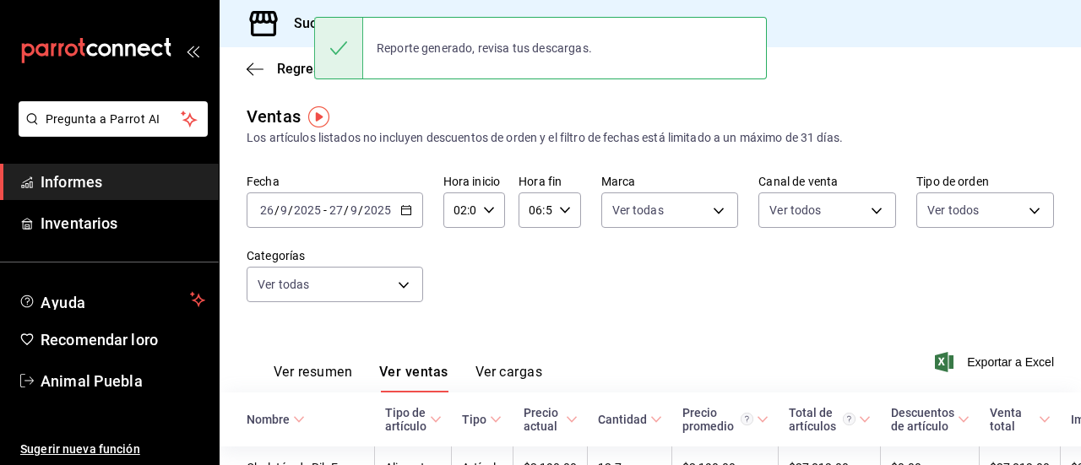
drag, startPoint x: 964, startPoint y: 366, endPoint x: 845, endPoint y: 246, distance: 169.0
click at [177, 173] on span "Informes" at bounding box center [123, 182] width 165 height 23
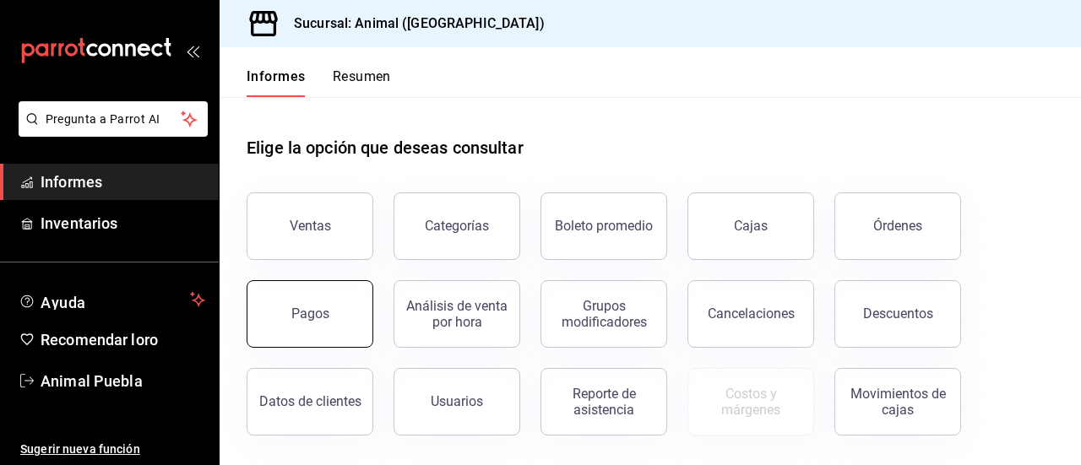
click at [307, 281] on div "Pagos" at bounding box center [299, 304] width 147 height 88
drag, startPoint x: 319, startPoint y: 320, endPoint x: 309, endPoint y: 316, distance: 11.0
click at [309, 316] on font "Pagos" at bounding box center [310, 314] width 38 height 16
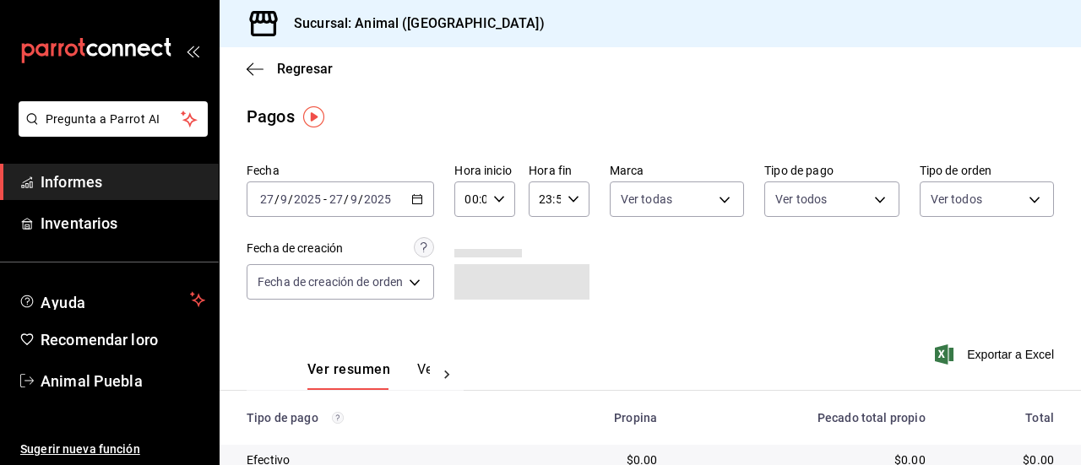
click at [416, 201] on icon "button" at bounding box center [417, 199] width 12 height 12
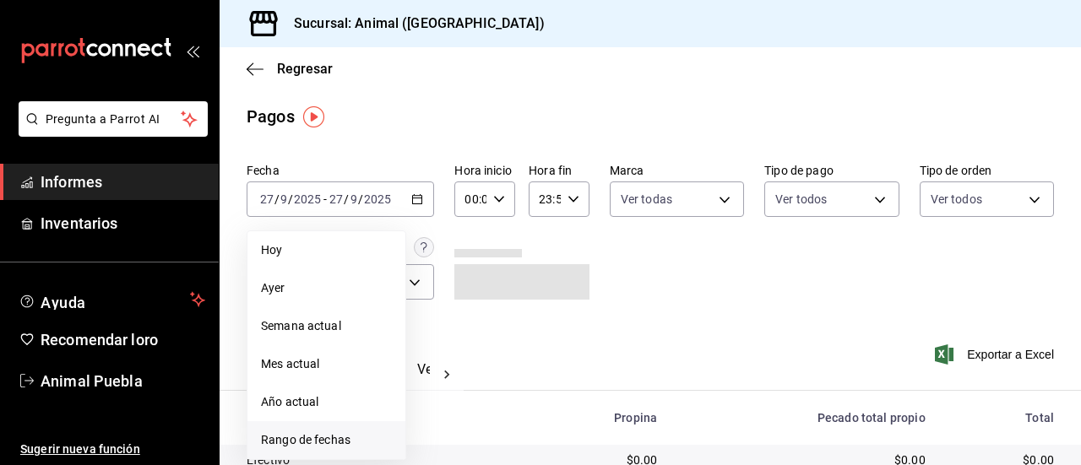
click at [335, 447] on font "Rango de fechas" at bounding box center [306, 440] width 90 height 14
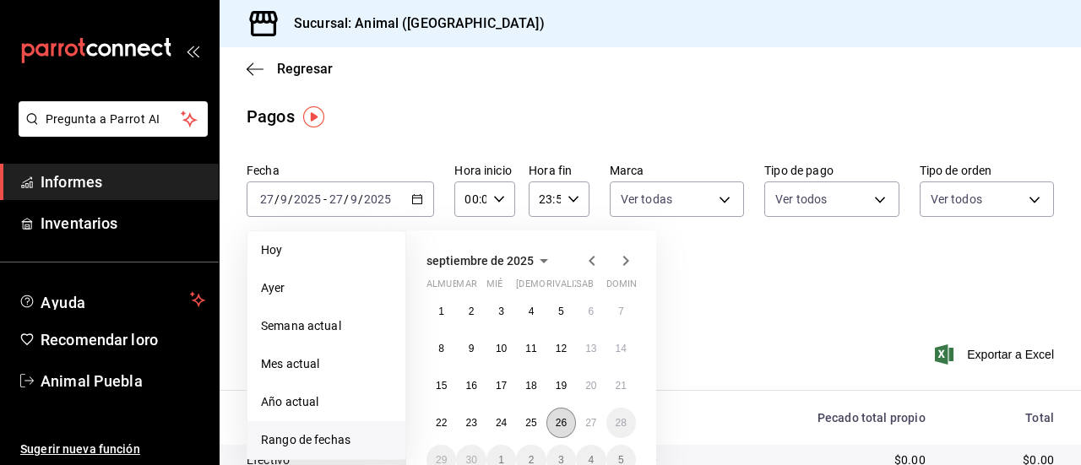
click at [562, 425] on font "26" at bounding box center [561, 423] width 11 height 12
click at [581, 423] on button "27" at bounding box center [591, 423] width 30 height 30
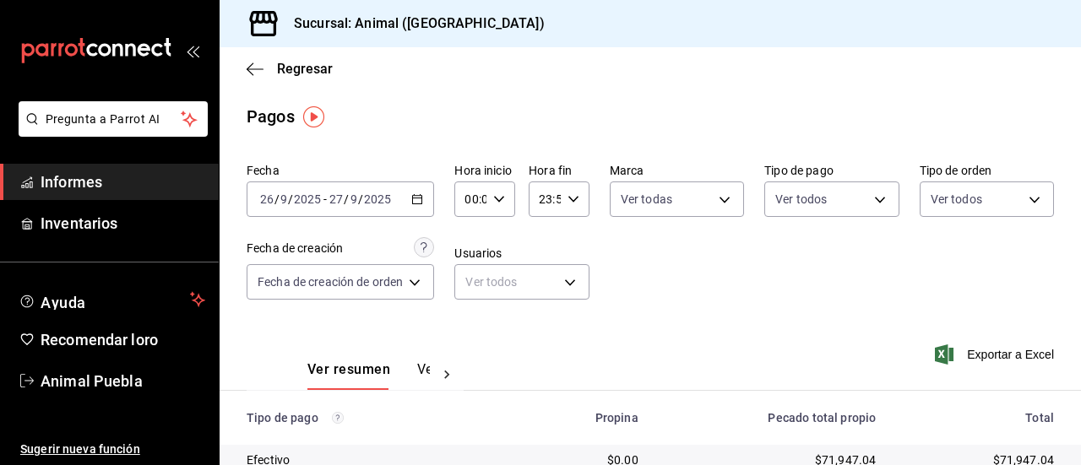
click at [498, 199] on icon "button" at bounding box center [499, 199] width 12 height 12
click at [469, 313] on button "02" at bounding box center [471, 324] width 23 height 34
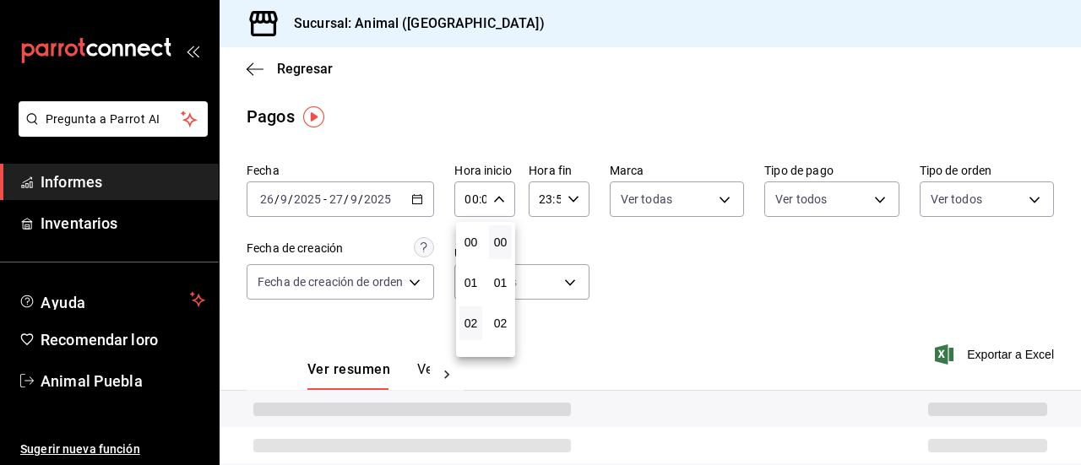
type input "02:00"
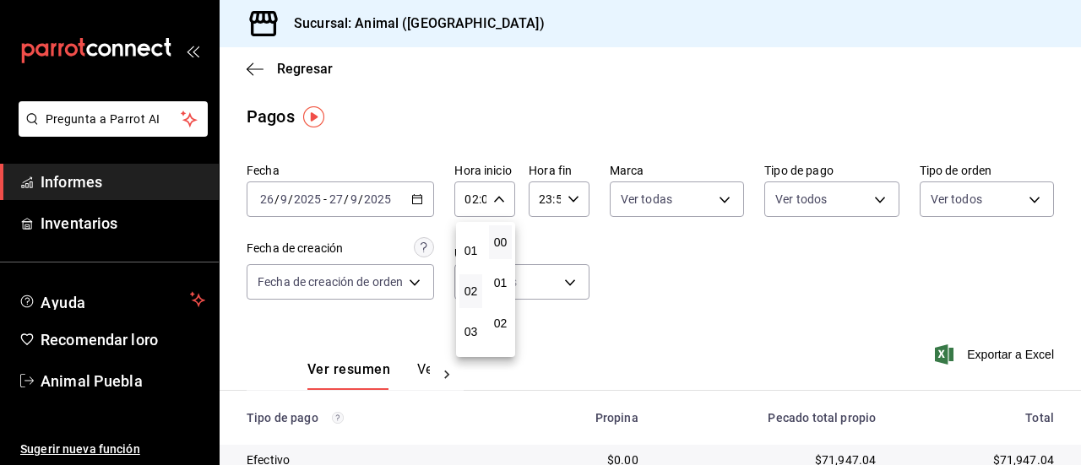
scroll to position [34, 0]
click at [470, 332] on font "03" at bounding box center [472, 331] width 14 height 14
type input "03:00"
click at [567, 193] on div at bounding box center [540, 232] width 1081 height 465
click at [568, 193] on icon "button" at bounding box center [574, 199] width 12 height 12
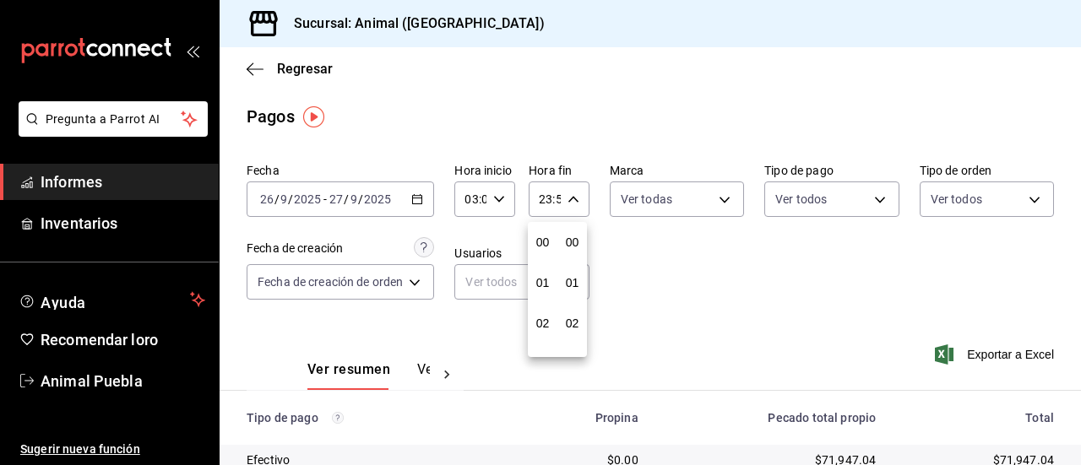
scroll to position [2298, 0]
click at [544, 287] on button "22" at bounding box center [542, 297] width 23 height 34
type input "22:59"
click at [544, 270] on font "03" at bounding box center [543, 270] width 14 height 14
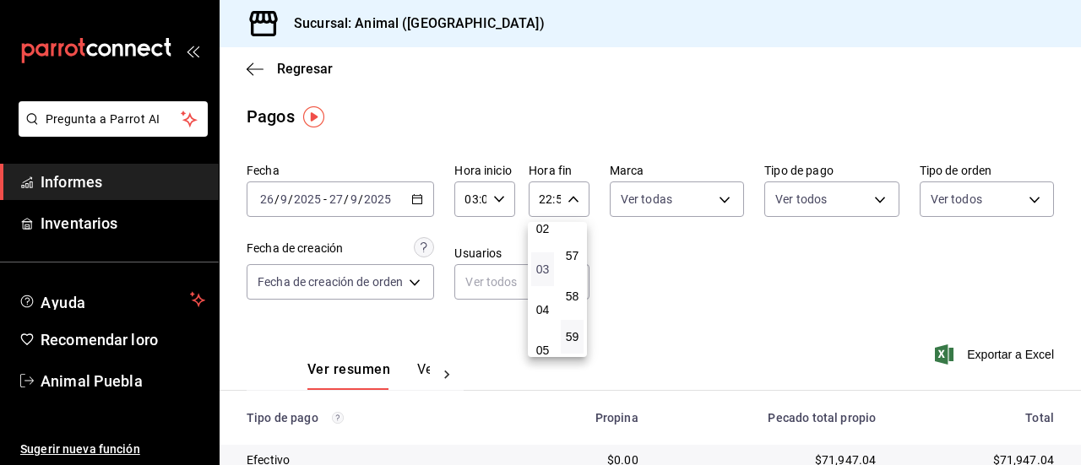
type input "03:59"
click at [723, 202] on div at bounding box center [540, 232] width 1081 height 465
click at [723, 202] on body "Pregunta a Parrot AI Informes Inventarios Ayuda Recomendar loro Animal Puebla S…" at bounding box center [540, 232] width 1081 height 465
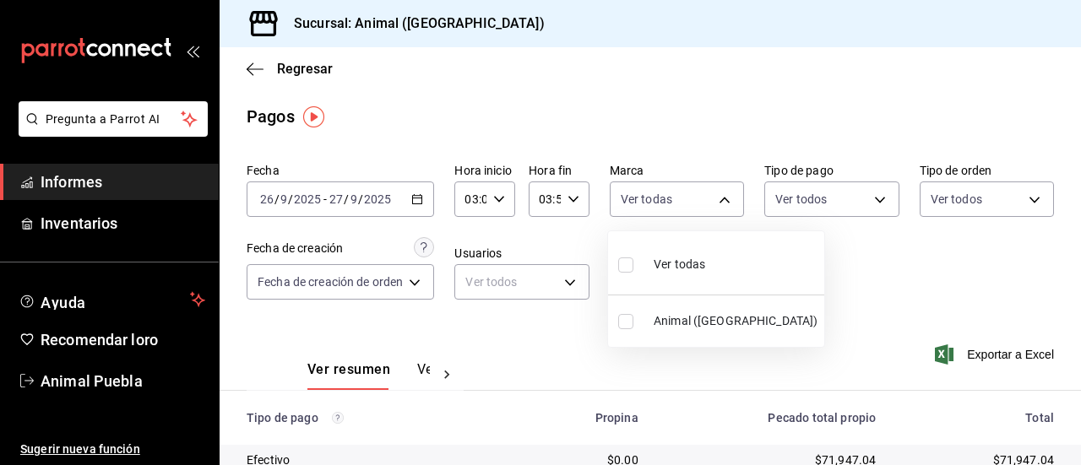
click at [621, 267] on input "checkbox" at bounding box center [625, 265] width 15 height 15
checkbox input "true"
type input "96838179-8fbb-4073-aae3-1789726318c8"
checkbox input "true"
click at [870, 210] on div at bounding box center [540, 232] width 1081 height 465
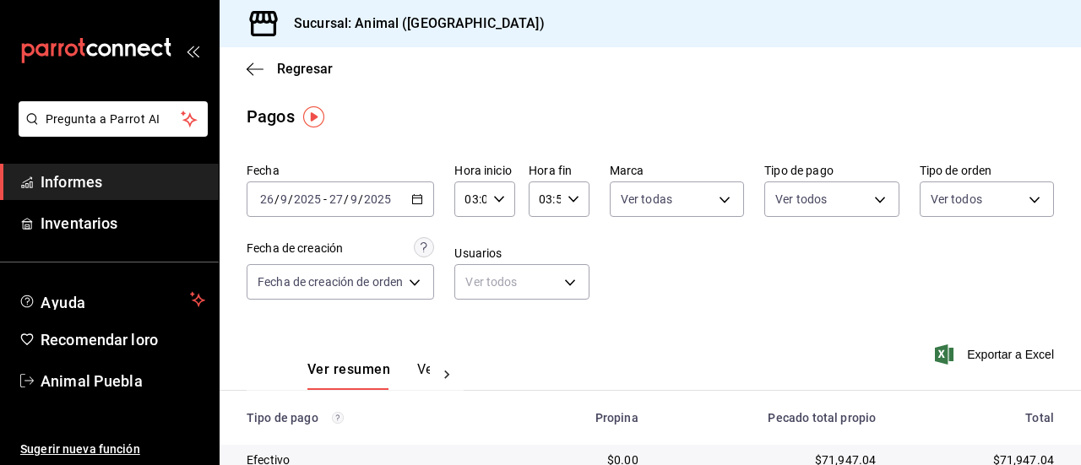
click at [870, 210] on body "Pregunta a Parrot AI Informes Inventarios Ayuda Recomendar loro Animal Puebla S…" at bounding box center [540, 232] width 1081 height 465
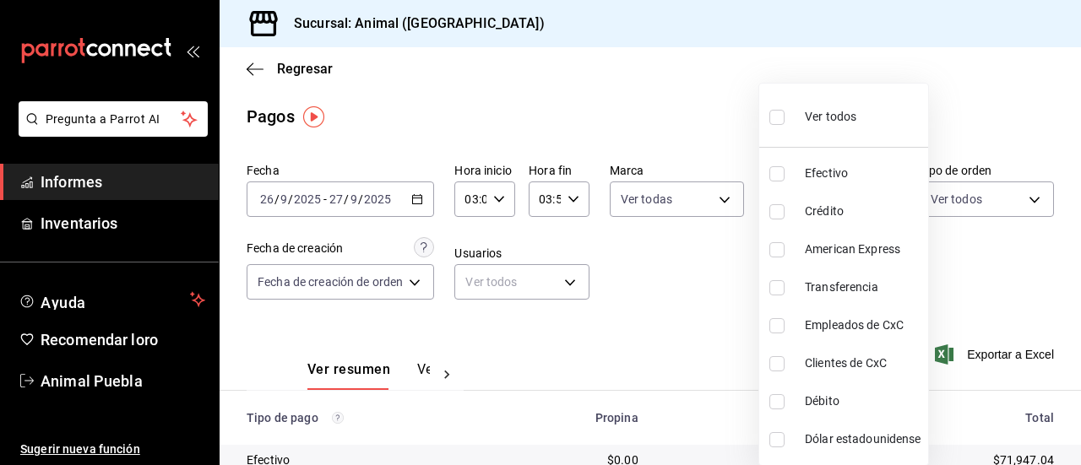
click at [775, 117] on input "checkbox" at bounding box center [777, 117] width 15 height 15
checkbox input "true"
type input "406eaf07-0ba3-476d-b4b3-558a4329142f,8fae7823-7282-42ef-92d0-8abdc0a1b7d2,68543…"
checkbox input "true"
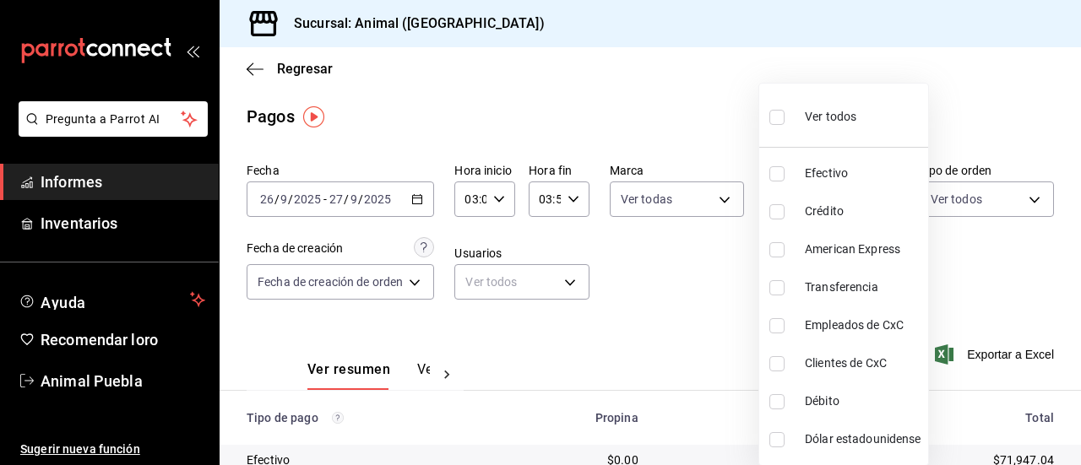
checkbox input "true"
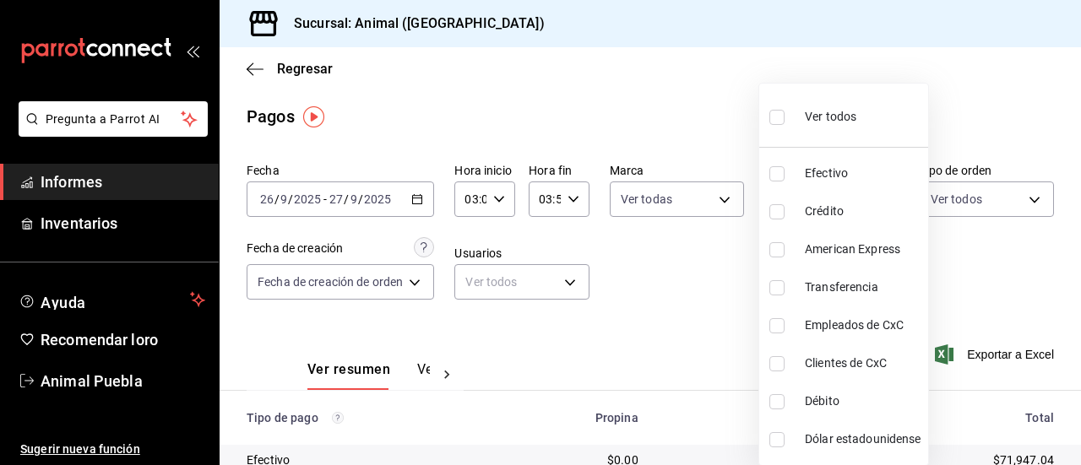
checkbox input "true"
click at [1026, 195] on div at bounding box center [540, 232] width 1081 height 465
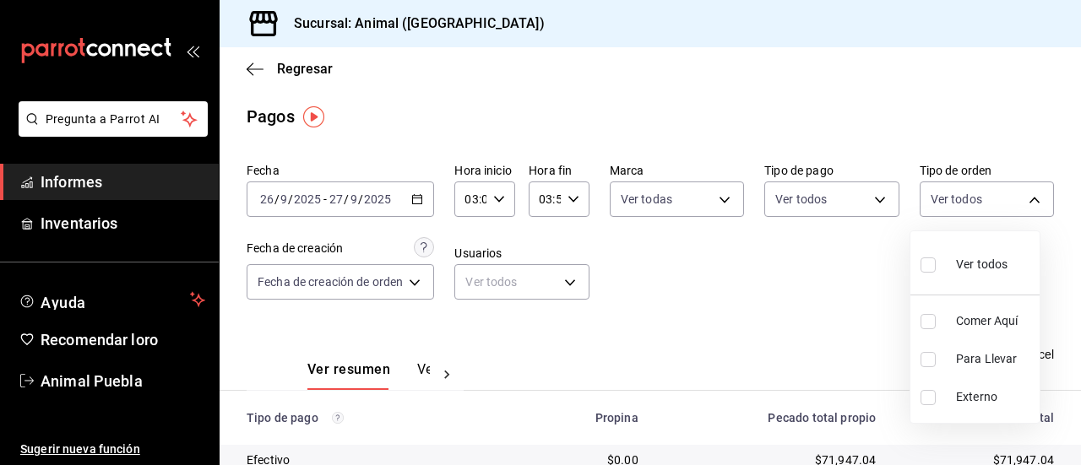
click at [1026, 195] on body "Pregunta a Parrot AI Informes Inventarios Ayuda Recomendar loro Animal Puebla S…" at bounding box center [540, 232] width 1081 height 465
click at [928, 258] on input "checkbox" at bounding box center [928, 265] width 15 height 15
checkbox input "true"
type input "89cc3392-1a89-49ed-91c4-e66ea58282e1,025cf6ae-25b7-4698-bb98-3d77af74a196,EXTER…"
checkbox input "true"
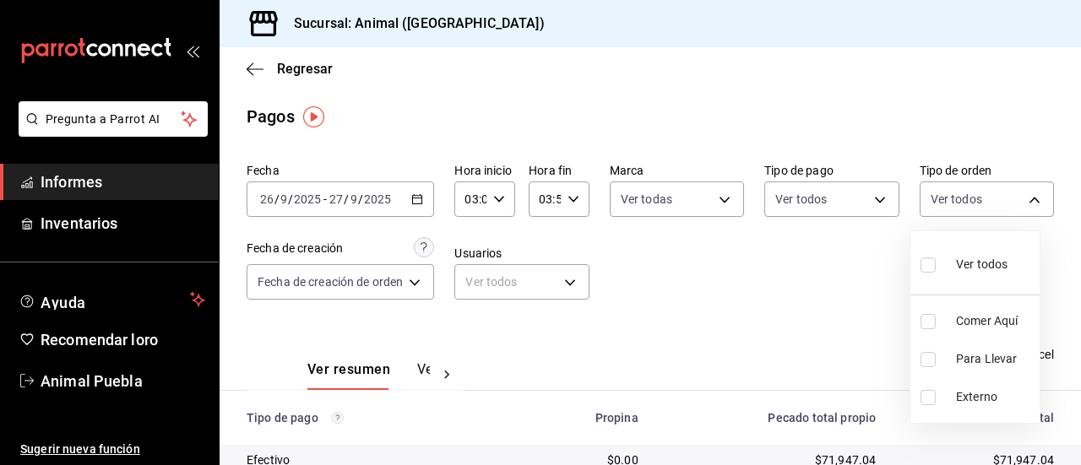
checkbox input "true"
click at [673, 450] on div at bounding box center [540, 232] width 1081 height 465
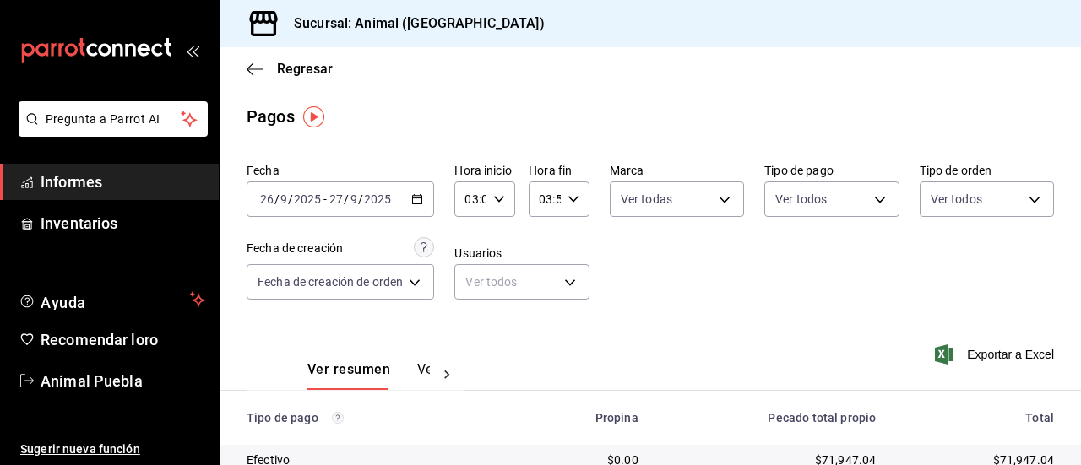
click at [673, 450] on td "$71,947.04" at bounding box center [771, 460] width 238 height 30
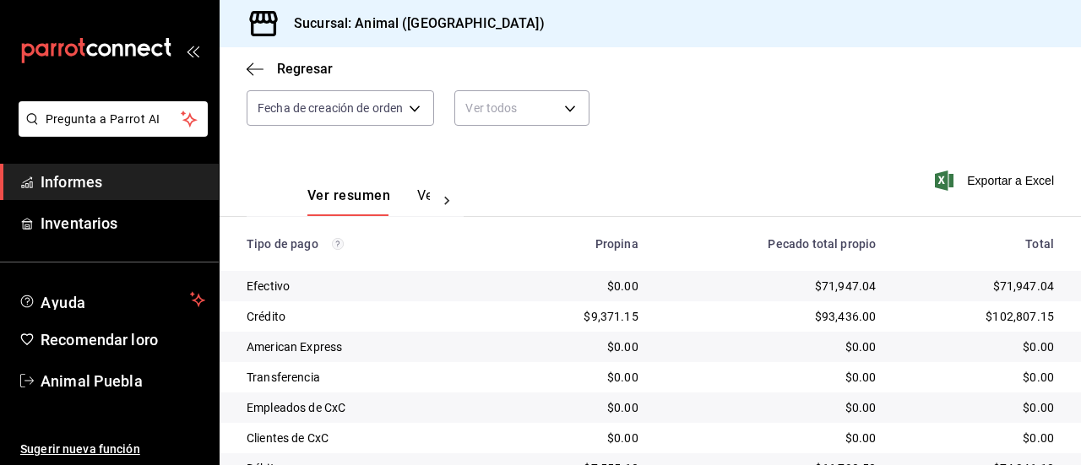
scroll to position [203, 0]
